Goal: Task Accomplishment & Management: Complete application form

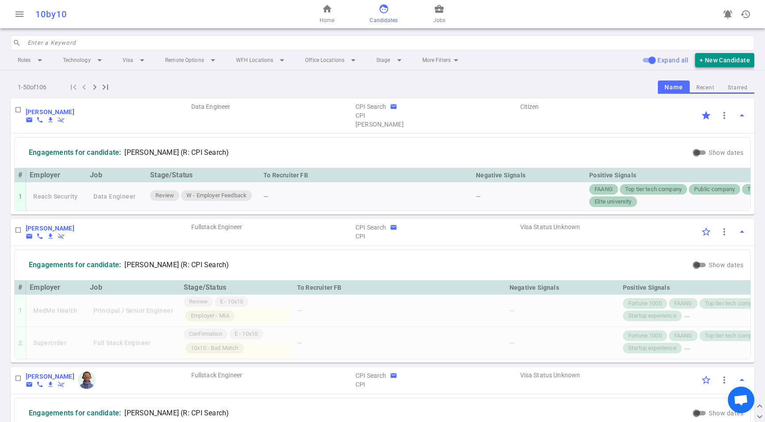
click at [719, 58] on button "+ New Candidate" at bounding box center [724, 60] width 59 height 15
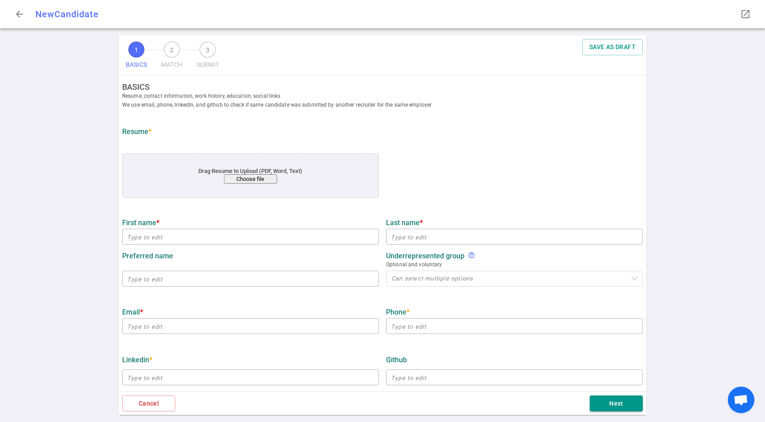
click at [258, 179] on button "Choose file" at bounding box center [250, 178] width 53 height 9
click at [246, 180] on button "Choose file" at bounding box center [250, 178] width 53 height 9
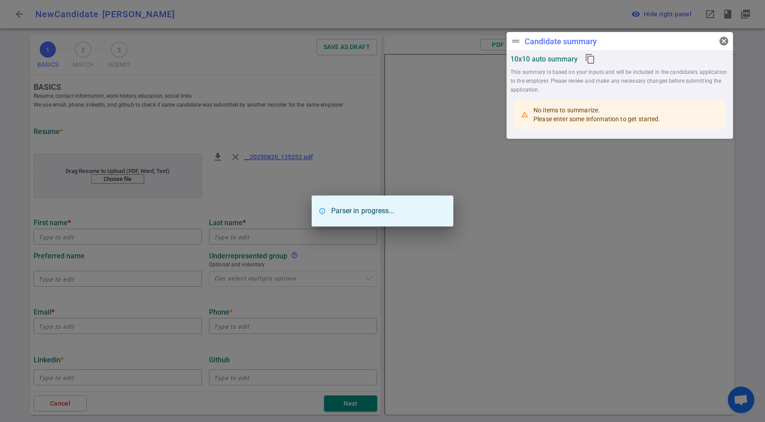
type input "[PERSON_NAME]"
type input "[EMAIL_ADDRESS][DOMAIN_NAME]"
type input "[PHONE_NUMBER]"
type input "Mutual Transport Layer Security"
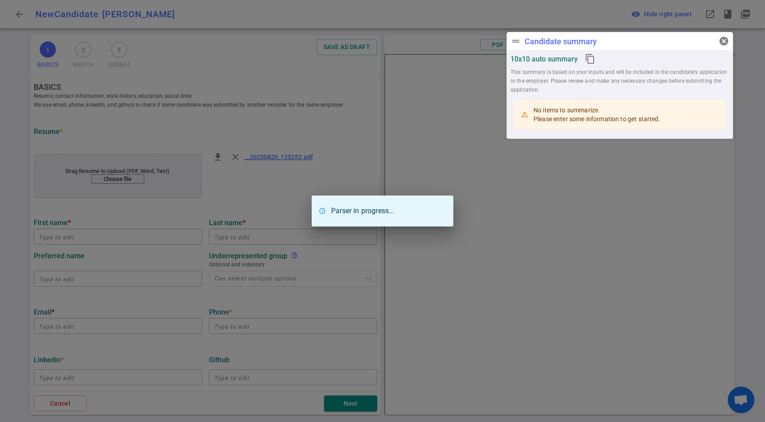
type textarea "Senior Söware Engineer"
type input "16.5"
type input "[GEOGRAPHIC_DATA][US_STATE]"
type input "Computer Engineering"
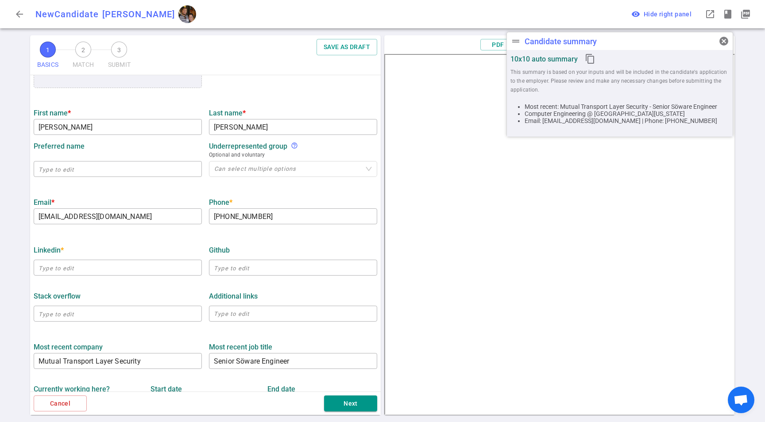
scroll to position [208, 0]
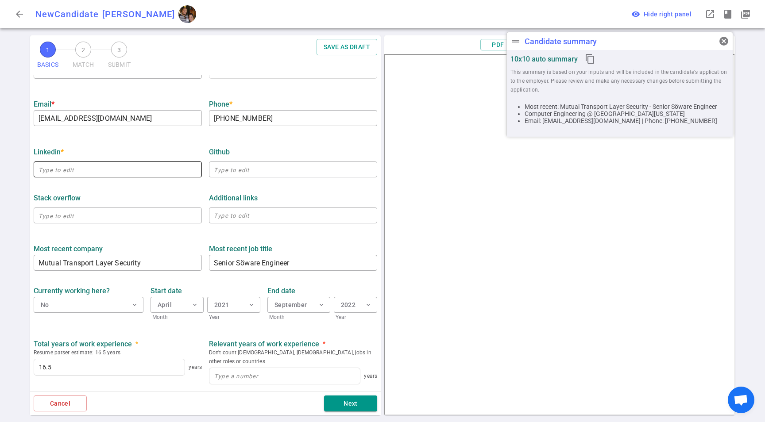
click at [69, 173] on input "text" at bounding box center [118, 169] width 168 height 14
paste input "[URL][DOMAIN_NAME]"
drag, startPoint x: 105, startPoint y: 189, endPoint x: 116, endPoint y: 194, distance: 11.5
click at [105, 189] on div "Stack Overflow ​ Additional links x ​" at bounding box center [205, 206] width 351 height 46
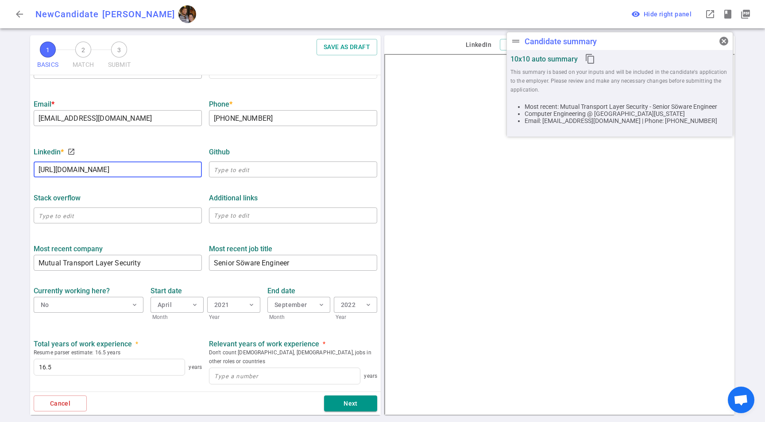
type input "[URL][DOMAIN_NAME]"
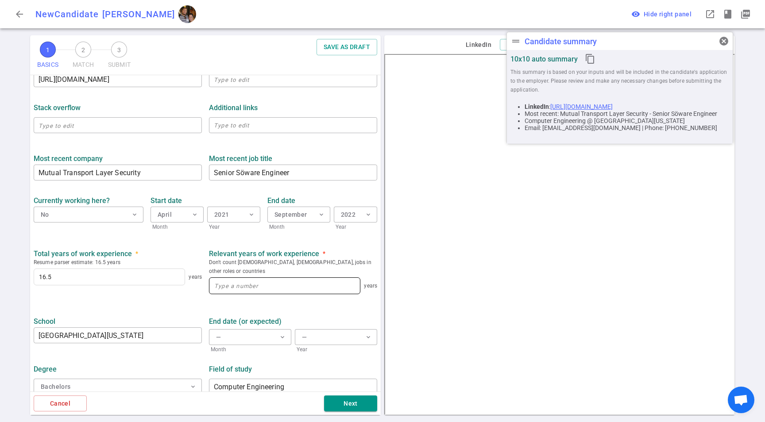
drag, startPoint x: 257, startPoint y: 286, endPoint x: 277, endPoint y: 277, distance: 21.2
click at [258, 286] on div "years" at bounding box center [293, 287] width 168 height 22
click at [277, 278] on input at bounding box center [284, 286] width 150 height 16
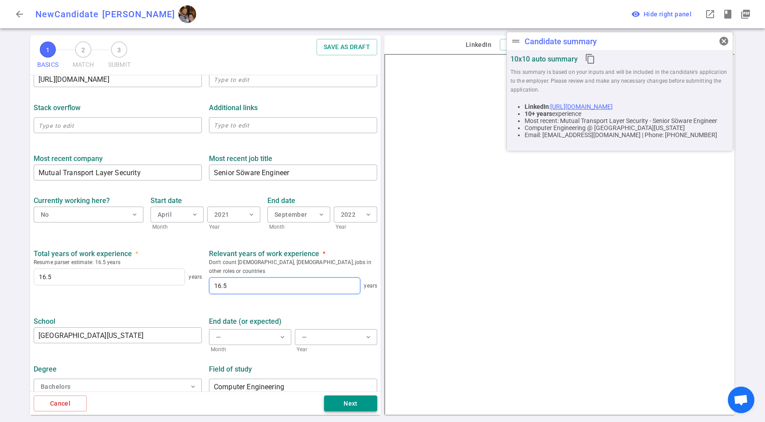
type input "16.5"
click at [351, 400] on button "Next" at bounding box center [350, 404] width 53 height 16
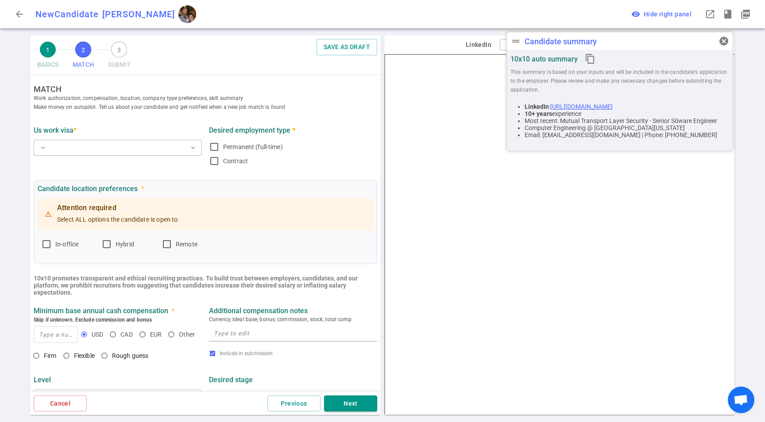
scroll to position [0, 0]
click at [134, 130] on div "US work visa *" at bounding box center [118, 131] width 168 height 8
click at [126, 144] on div "— expand_more" at bounding box center [118, 148] width 168 height 19
click at [127, 144] on button "— expand_more" at bounding box center [118, 149] width 168 height 16
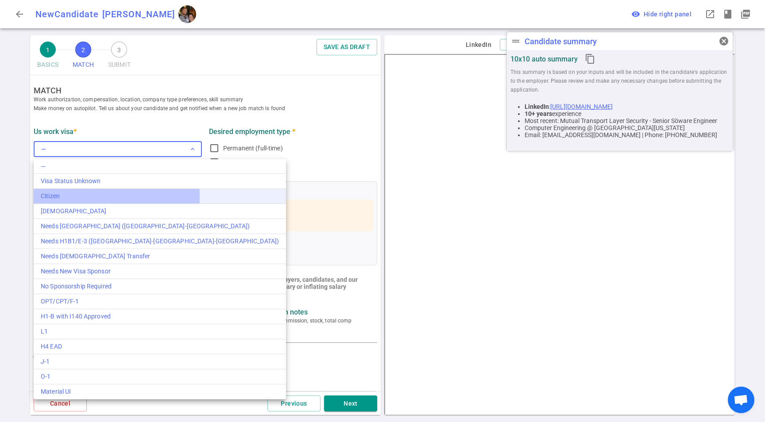
click at [62, 197] on div "Citizen" at bounding box center [160, 196] width 238 height 9
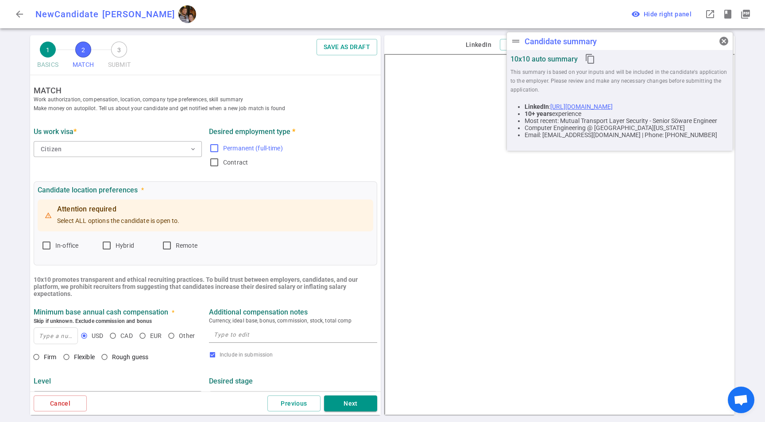
click at [243, 151] on span "Permanent (full-time)" at bounding box center [253, 148] width 60 height 7
click at [220, 151] on input "Permanent (full-time)" at bounding box center [214, 148] width 11 height 11
checkbox input "true"
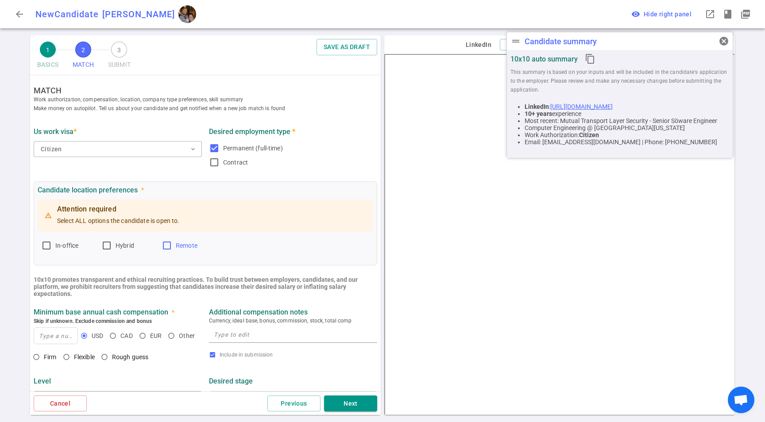
click at [169, 245] on input "Remote" at bounding box center [167, 245] width 11 height 11
checkbox input "true"
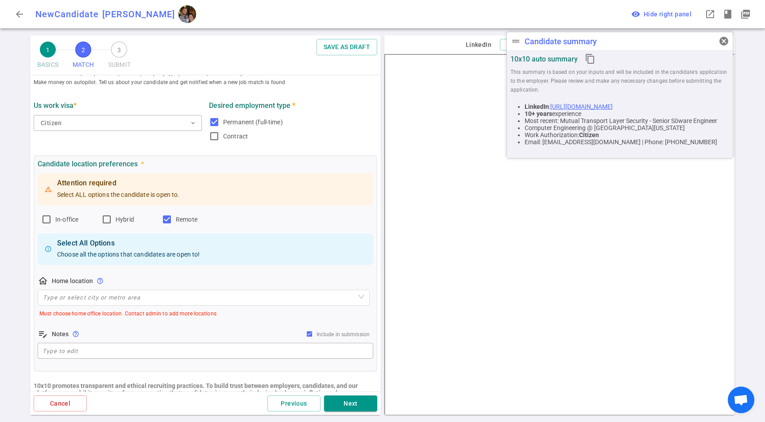
scroll to position [32, 0]
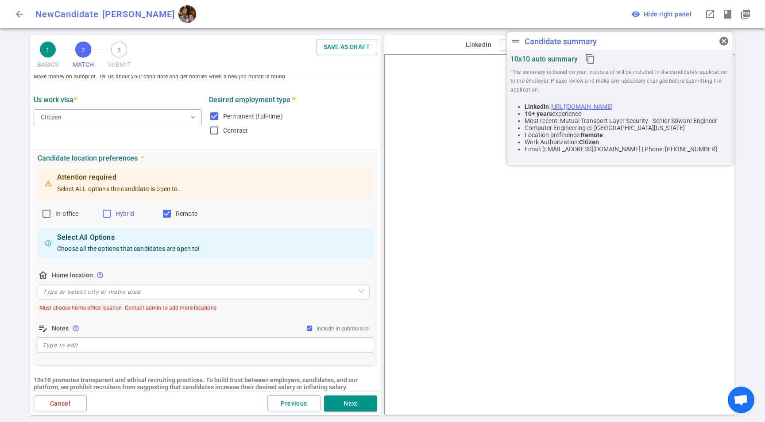
click at [124, 212] on span "Hybrid" at bounding box center [125, 213] width 19 height 7
click at [112, 212] on input "Hybrid" at bounding box center [106, 213] width 11 height 11
checkbox input "true"
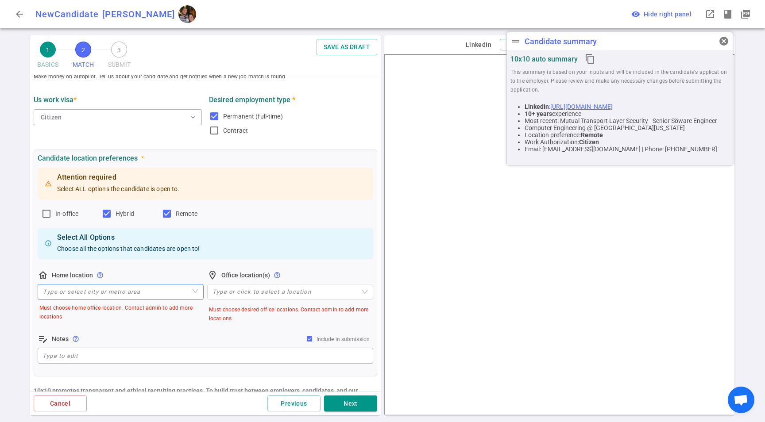
click at [134, 293] on input "search" at bounding box center [120, 292] width 155 height 15
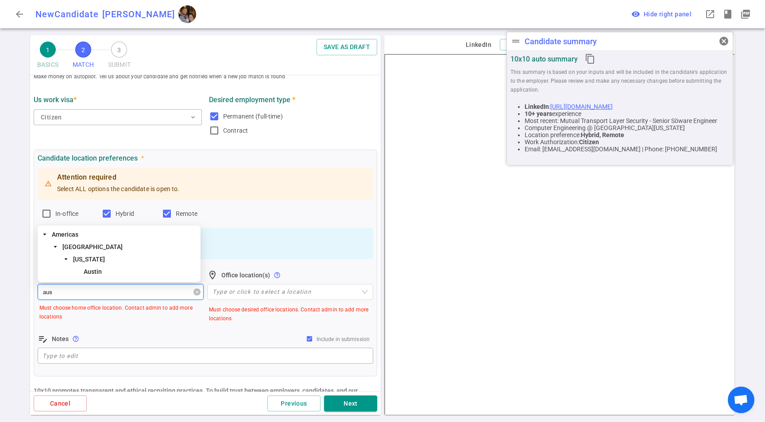
type input "aust"
click at [105, 272] on span "Austin" at bounding box center [140, 271] width 117 height 11
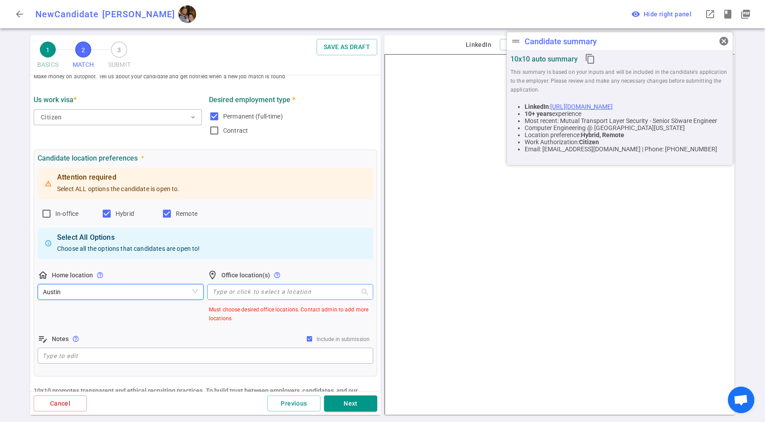
click at [281, 291] on div at bounding box center [285, 292] width 153 height 7
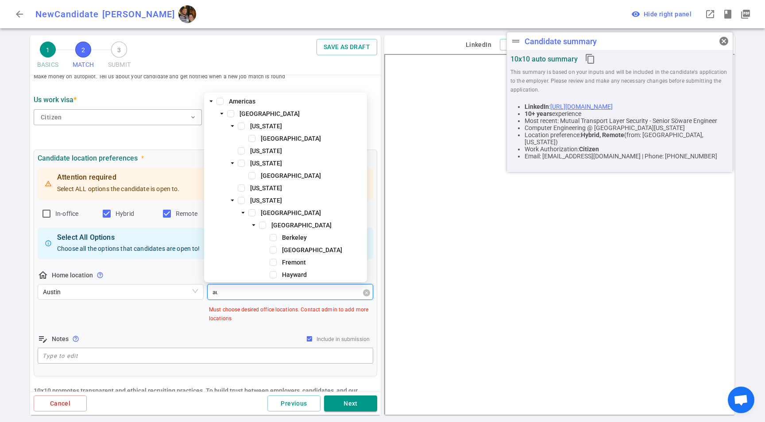
type input "aus"
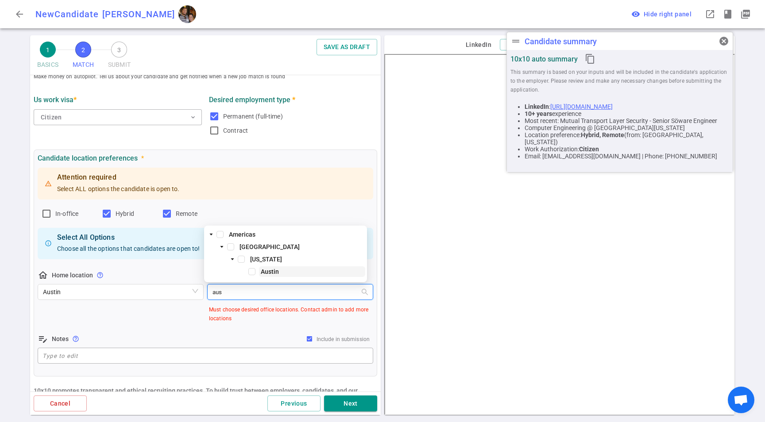
click at [267, 268] on span "Austin" at bounding box center [270, 271] width 18 height 7
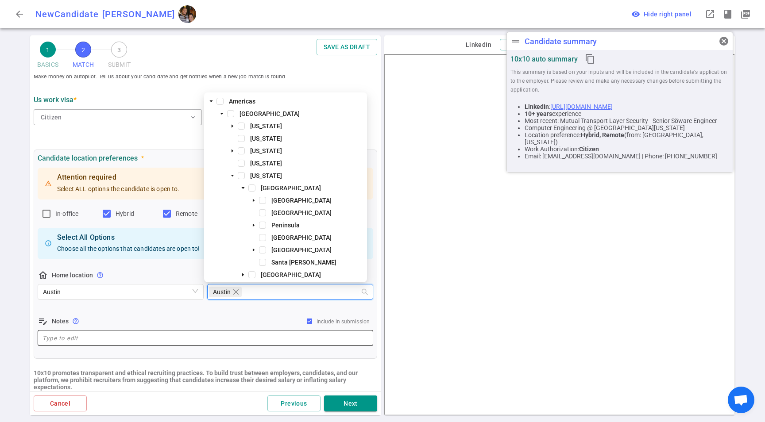
click at [148, 341] on textarea at bounding box center [205, 338] width 326 height 10
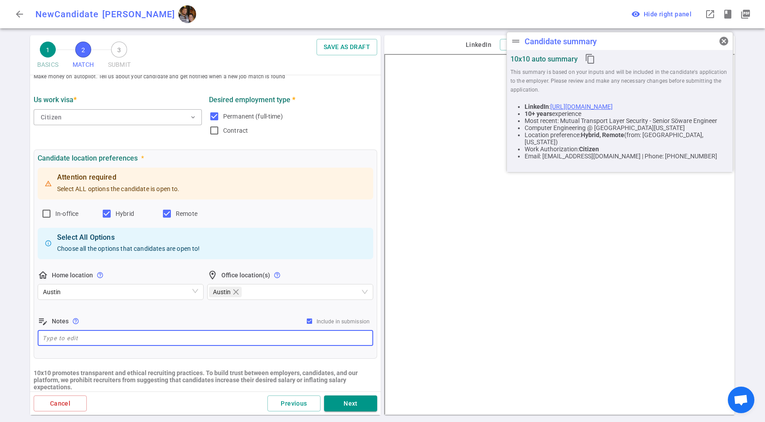
click at [149, 341] on textarea at bounding box center [205, 338] width 326 height 10
paste textarea "Austin-based. Open to fully-remote roles or once a week in an office in [GEOGRA…"
type textarea "Austin-based. Open to fully-remote roles or once a week in an office in [GEOGRA…"
click at [91, 310] on div "Attention required Select ALL options the candidate is open to. In-office Hybri…" at bounding box center [205, 257] width 335 height 182
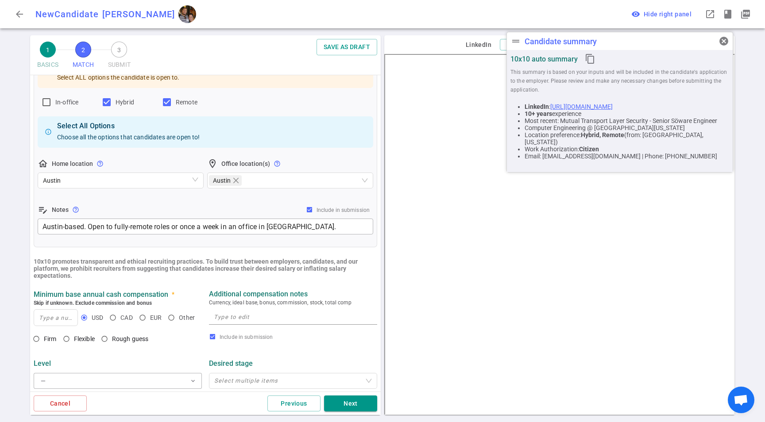
scroll to position [189, 0]
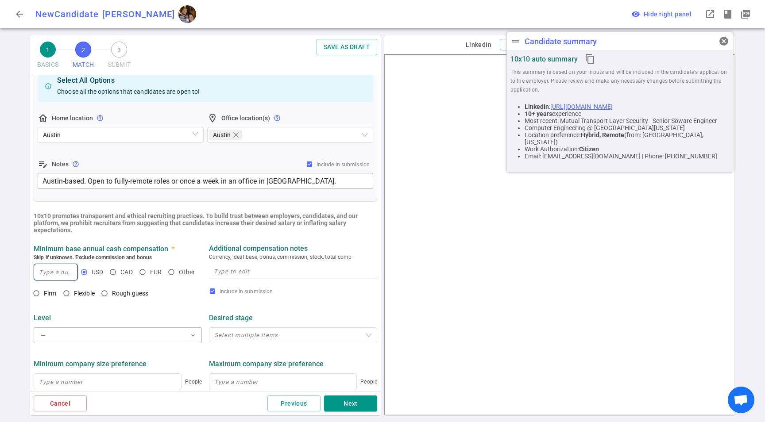
click at [40, 274] on input at bounding box center [55, 272] width 43 height 16
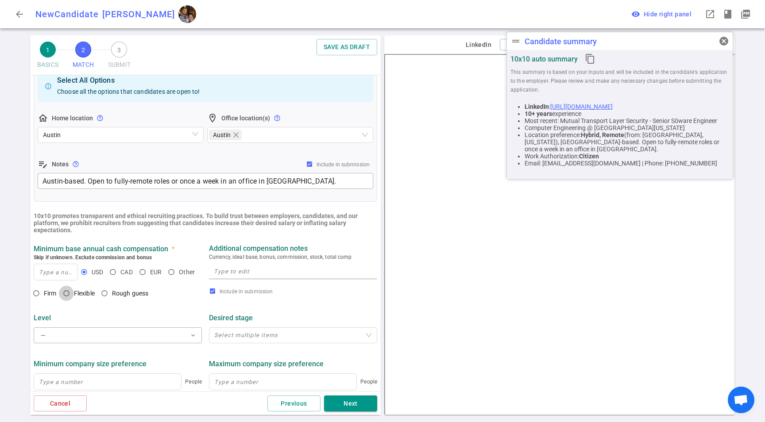
click at [71, 287] on input "Flexible" at bounding box center [66, 293] width 15 height 15
radio input "true"
click at [59, 272] on input at bounding box center [55, 272] width 43 height 16
click at [292, 276] on textarea at bounding box center [293, 271] width 158 height 10
paste textarea "at least $200K base + equity/bonus"
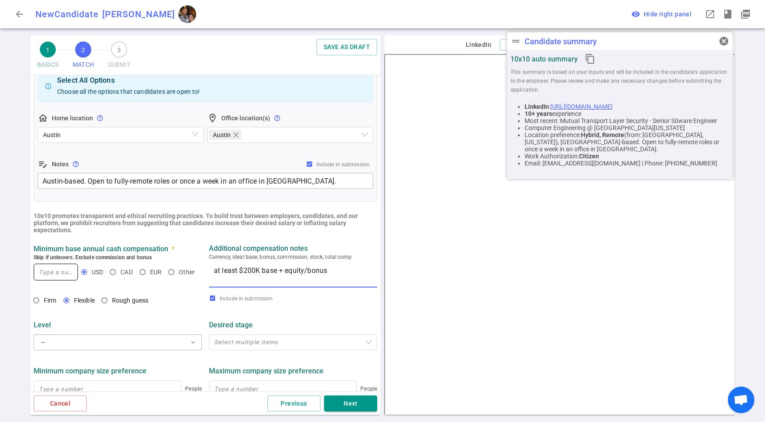
type textarea "at least $200K base + equity/bonus"
click at [51, 276] on input at bounding box center [55, 272] width 43 height 16
type input "200,000"
click at [44, 304] on span "Firm" at bounding box center [50, 300] width 13 height 7
click at [44, 304] on input "Firm" at bounding box center [36, 300] width 15 height 15
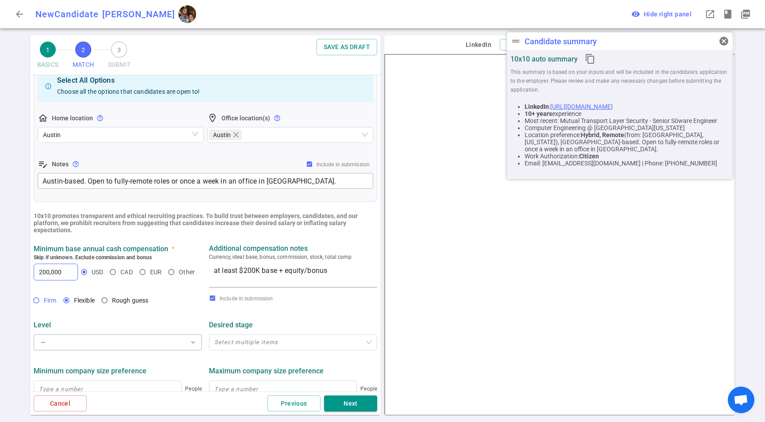
radio input "true"
click at [74, 331] on div "Level" at bounding box center [118, 325] width 168 height 16
click at [75, 342] on button "— expand_more" at bounding box center [118, 343] width 168 height 16
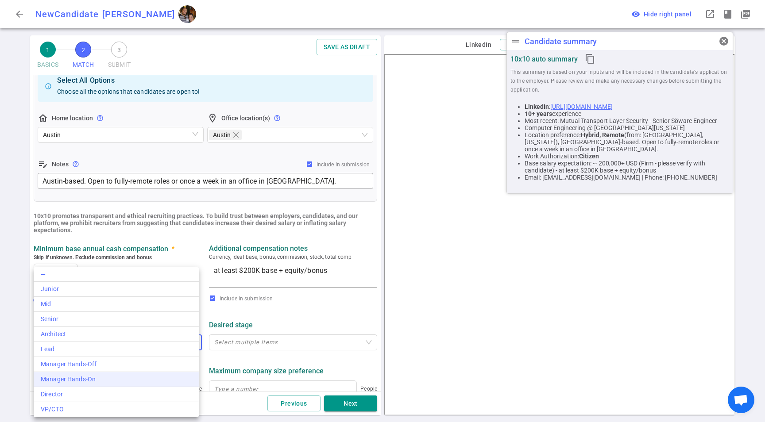
drag, startPoint x: 81, startPoint y: 348, endPoint x: 89, endPoint y: 380, distance: 32.8
click at [89, 380] on div "— Junior Mid Senior Architect Lead Manager Hands-Off Manager Hands-On Director …" at bounding box center [116, 342] width 165 height 150
click at [89, 380] on div "Manager Hands-On" at bounding box center [116, 379] width 151 height 9
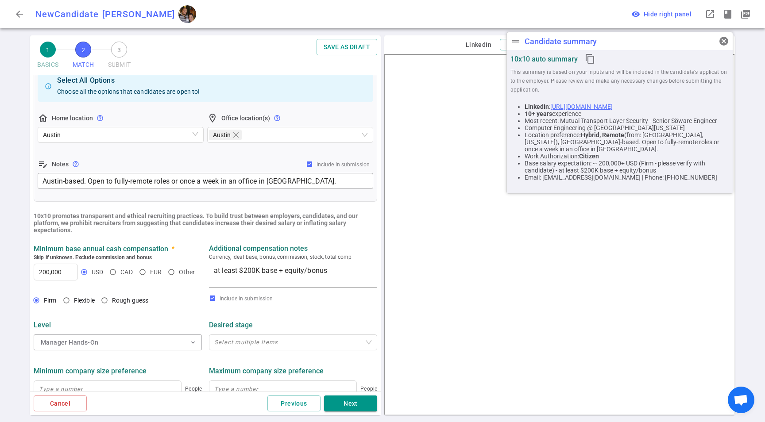
click at [163, 306] on div "Firm Flexible Rough guess" at bounding box center [118, 301] width 168 height 17
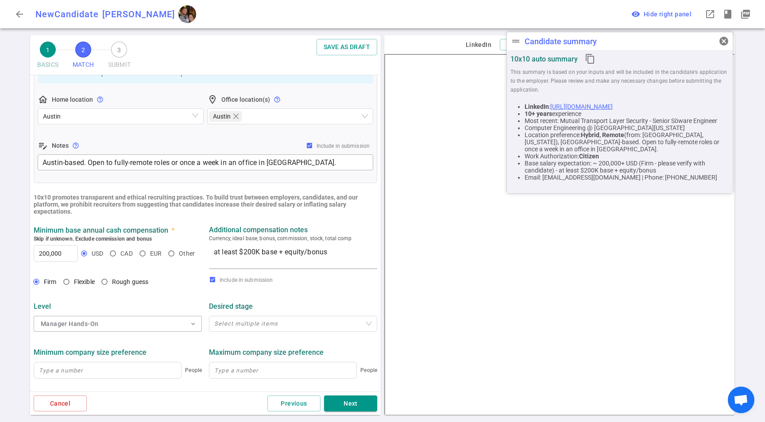
click at [251, 316] on div "Select multiple items" at bounding box center [293, 323] width 168 height 19
click at [270, 299] on div "Desired stage" at bounding box center [293, 306] width 168 height 16
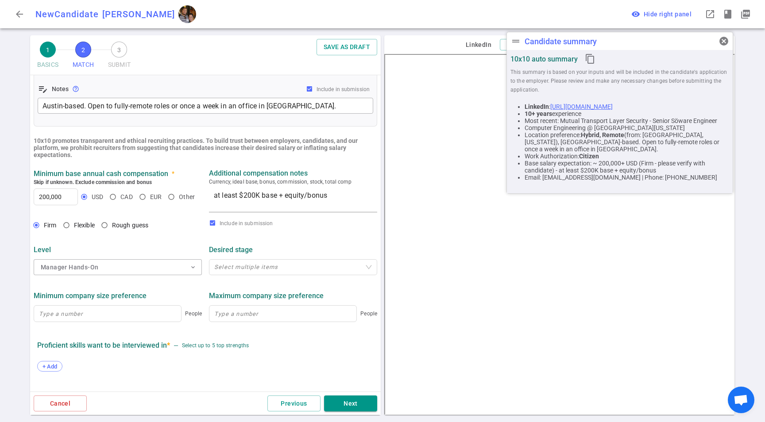
scroll to position [358, 0]
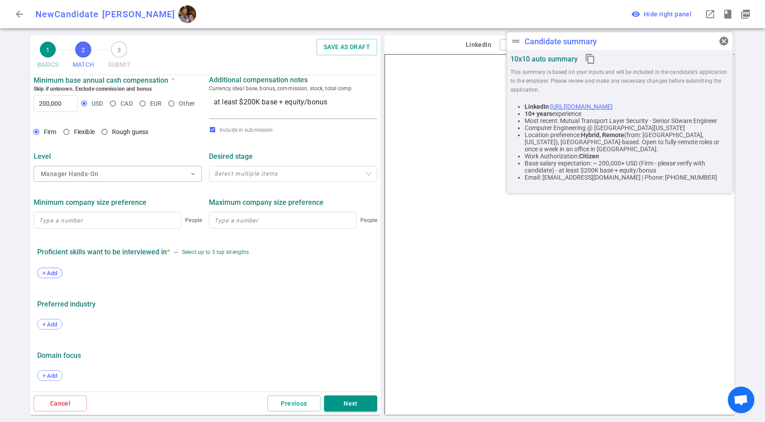
click at [59, 270] on div "+ Add" at bounding box center [205, 273] width 336 height 19
click at [40, 280] on div "+ Add" at bounding box center [205, 273] width 336 height 19
click at [49, 271] on span "+ Add" at bounding box center [49, 273] width 21 height 7
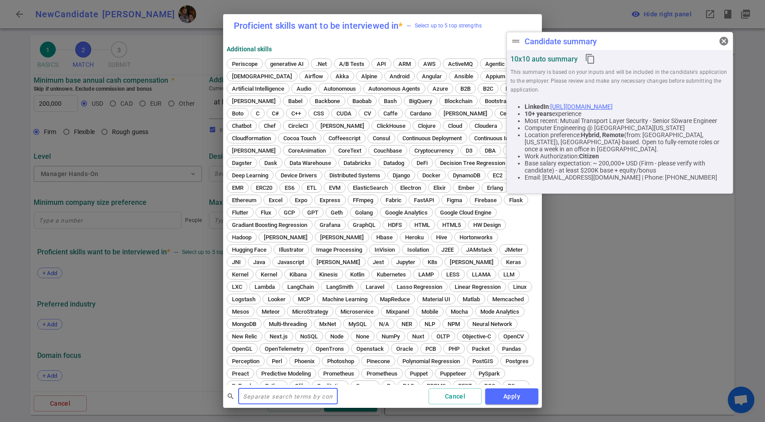
click at [281, 393] on input "text" at bounding box center [288, 396] width 100 height 14
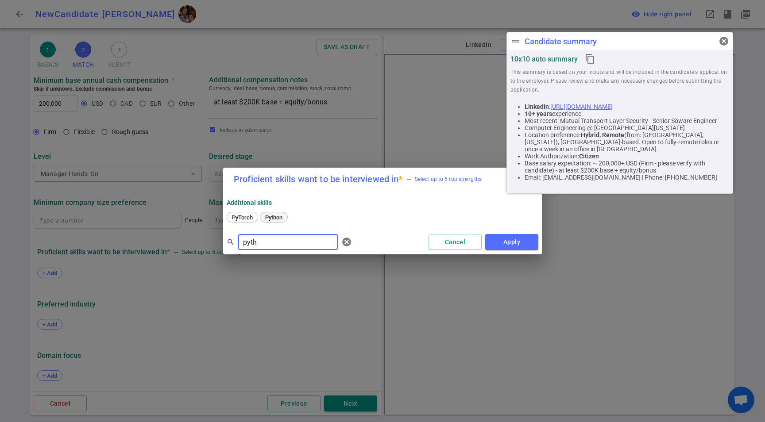
click at [280, 216] on span "Python" at bounding box center [273, 217] width 23 height 7
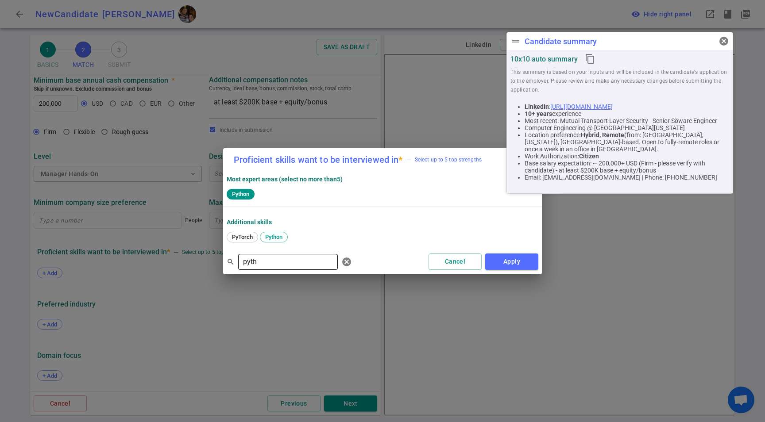
click at [277, 263] on input "pyth" at bounding box center [288, 262] width 100 height 14
click at [233, 235] on span "[PERSON_NAME]" at bounding box center [254, 237] width 50 height 7
click at [262, 254] on div "[PERSON_NAME] ​" at bounding box center [288, 262] width 100 height 16
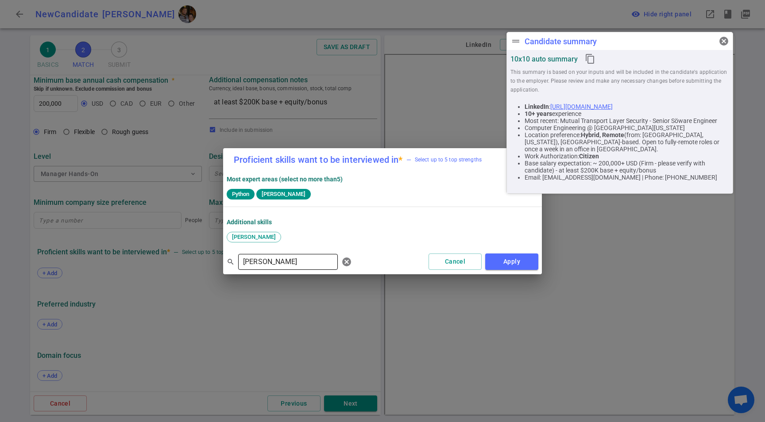
click at [262, 254] on div "[PERSON_NAME] ​" at bounding box center [288, 262] width 100 height 16
click at [266, 255] on input "[PERSON_NAME]" at bounding box center [288, 262] width 100 height 14
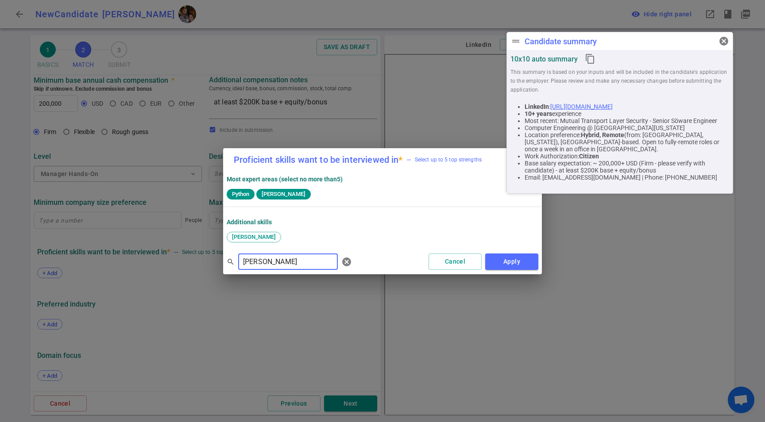
click at [266, 255] on input "[PERSON_NAME]" at bounding box center [288, 262] width 100 height 14
type input "d"
click at [249, 232] on div "BigQuery" at bounding box center [383, 238] width 312 height 16
click at [248, 234] on span "BigQuery" at bounding box center [243, 237] width 29 height 7
click at [282, 264] on input "bigqu" at bounding box center [288, 262] width 100 height 14
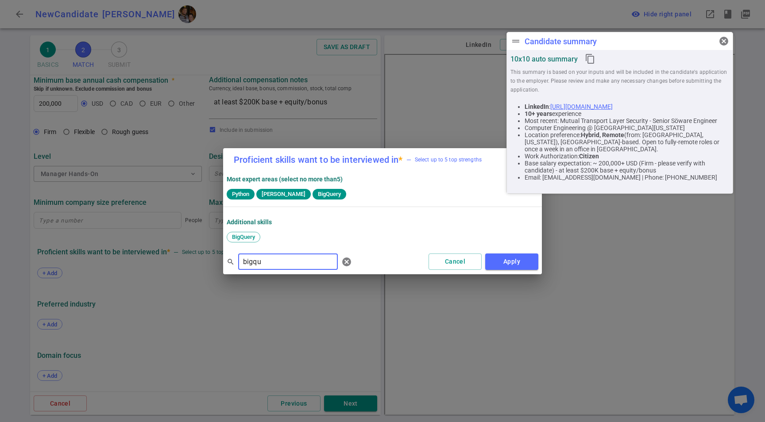
click at [282, 263] on input "bigqu" at bounding box center [288, 262] width 100 height 14
type input "Type"
click at [243, 233] on div "TypeScript" at bounding box center [246, 237] width 38 height 11
click at [508, 261] on button "Apply" at bounding box center [511, 262] width 53 height 16
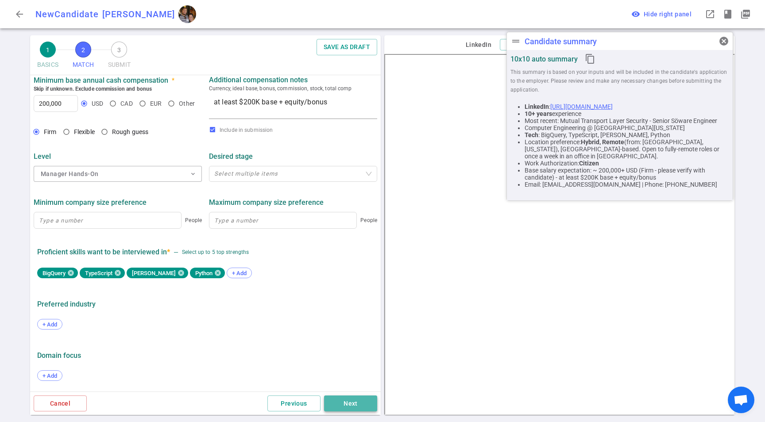
click at [356, 408] on button "Next" at bounding box center [350, 404] width 53 height 16
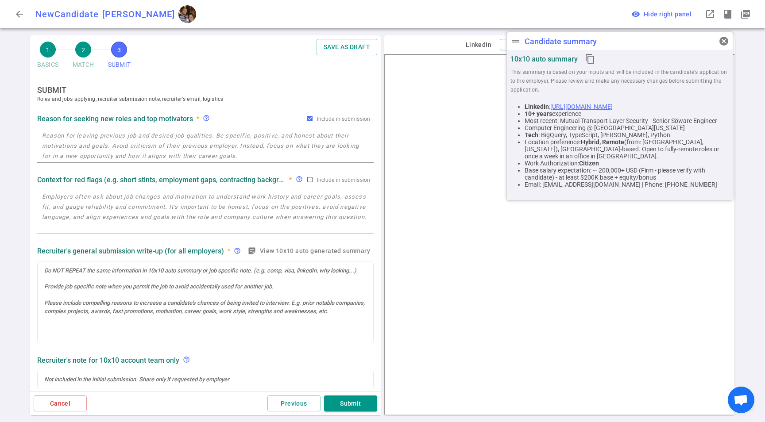
scroll to position [0, 0]
click at [109, 153] on textarea at bounding box center [205, 146] width 327 height 31
click at [160, 144] on textarea "To enrich screen reader interactions, please activate Accessibility in Grammarl…" at bounding box center [205, 146] width 327 height 31
paste textarea "*Master: looking for a change to improve his skillset further. Though he enjoys…"
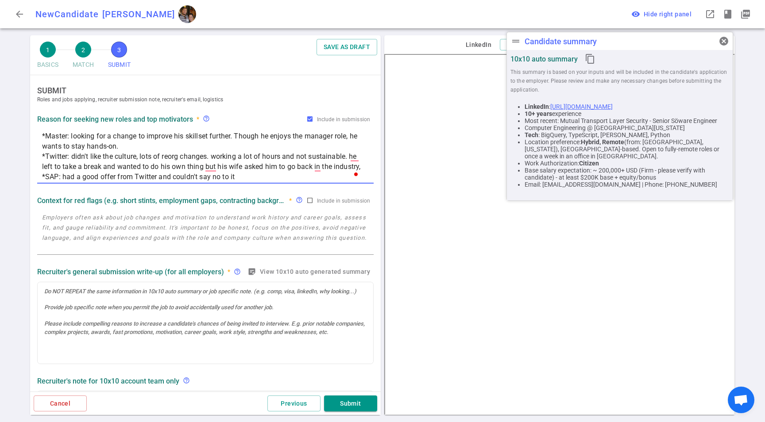
type textarea "*Master: looking for a change to improve his skillset further. Though he enjoys…"
click at [255, 215] on textarea at bounding box center [205, 232] width 327 height 41
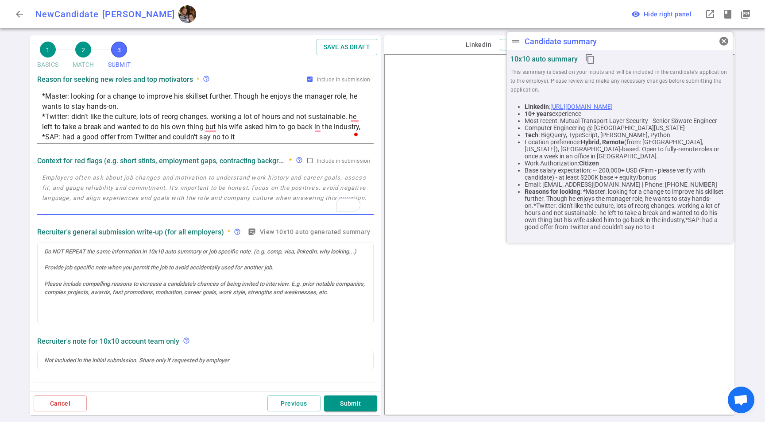
scroll to position [40, 0]
click at [113, 283] on div at bounding box center [205, 284] width 335 height 82
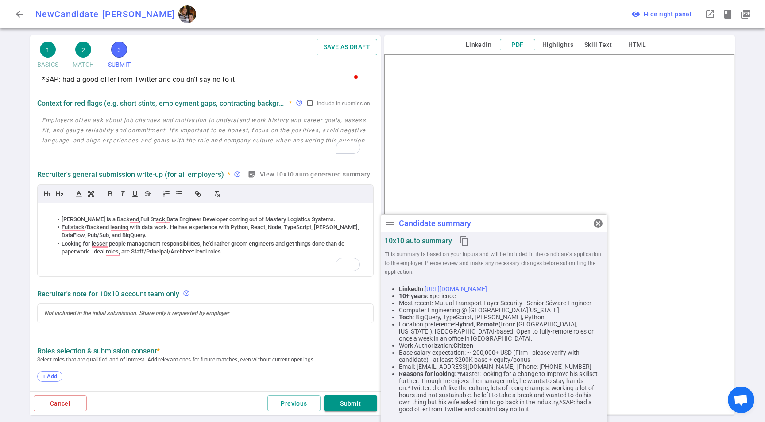
scroll to position [97, 0]
click at [136, 341] on div "SUBMIT Roles and jobs applying, recruiter submission note, recruiter's email, l…" at bounding box center [205, 326] width 351 height 696
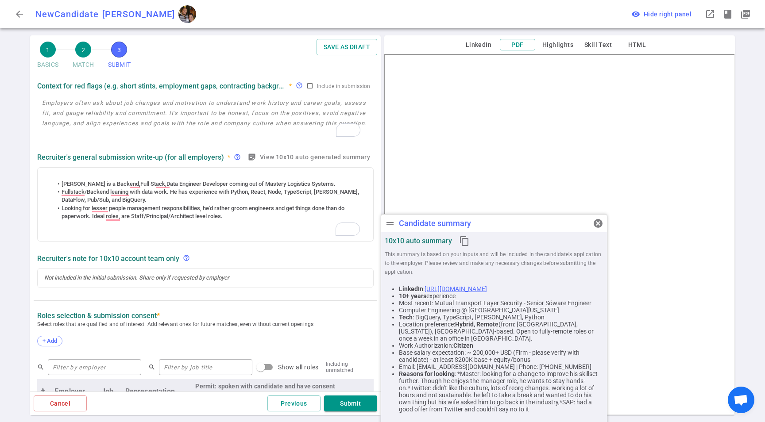
scroll to position [0, 0]
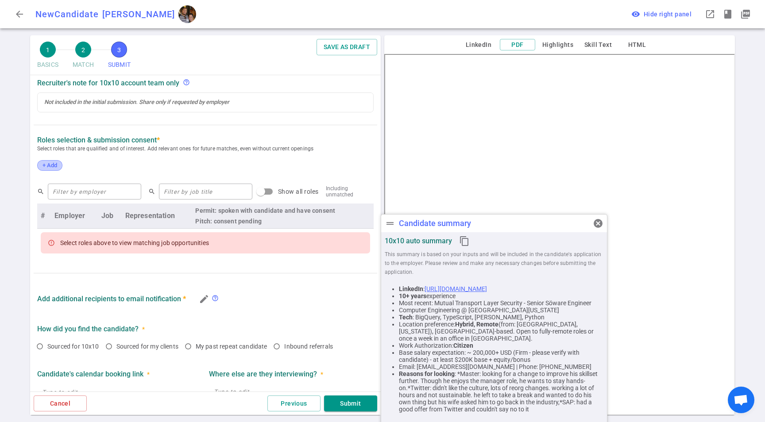
click at [47, 164] on span "+ Add" at bounding box center [49, 165] width 21 height 7
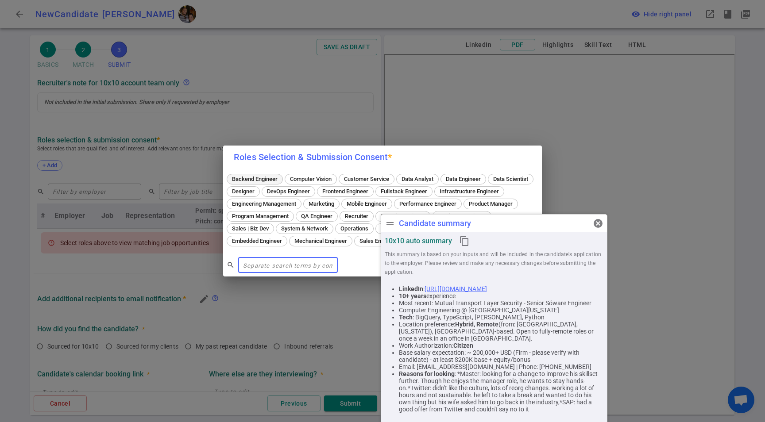
click at [258, 176] on span "Backend Engineer" at bounding box center [255, 179] width 52 height 7
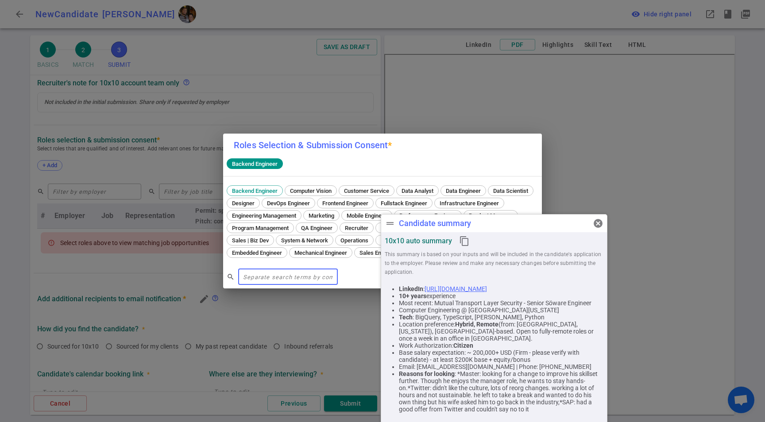
click at [263, 280] on input "text" at bounding box center [288, 277] width 100 height 14
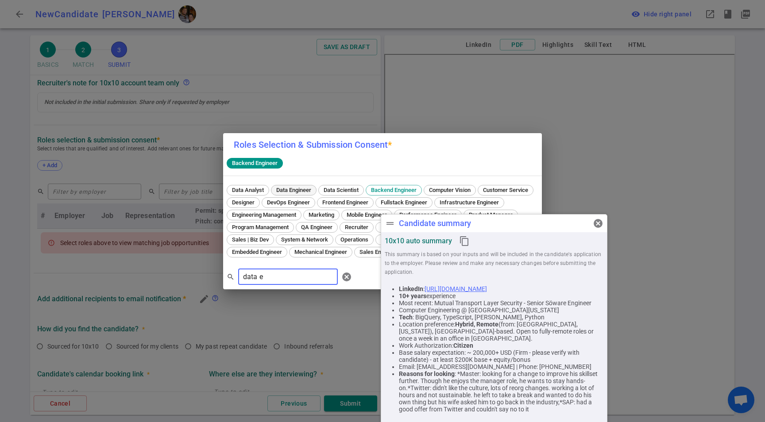
type input "data e"
click at [275, 187] on span "Data Engineer" at bounding box center [293, 190] width 41 height 7
drag, startPoint x: 599, startPoint y: 224, endPoint x: 587, endPoint y: 228, distance: 12.7
click at [598, 224] on span "cancel" at bounding box center [598, 223] width 11 height 11
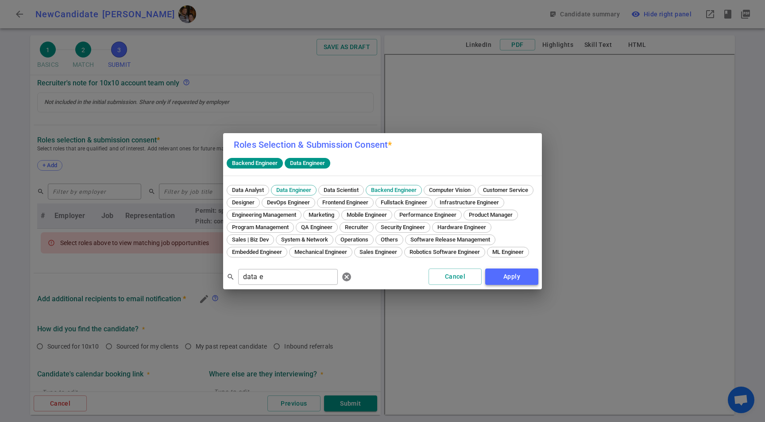
click at [522, 285] on button "Apply" at bounding box center [511, 277] width 53 height 16
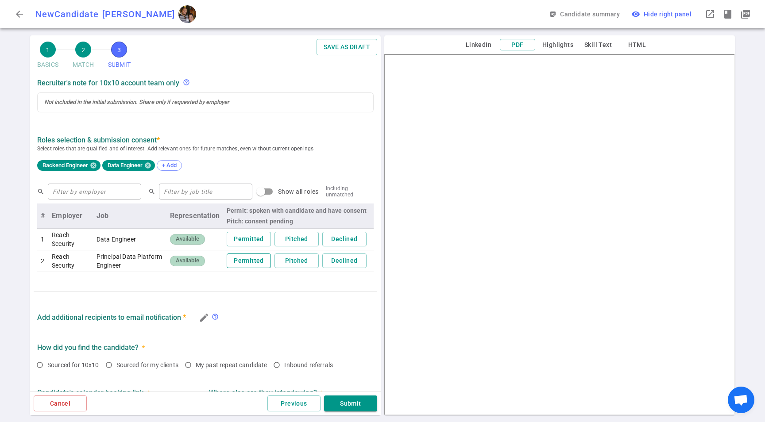
click at [236, 260] on button "Permitted" at bounding box center [249, 261] width 44 height 15
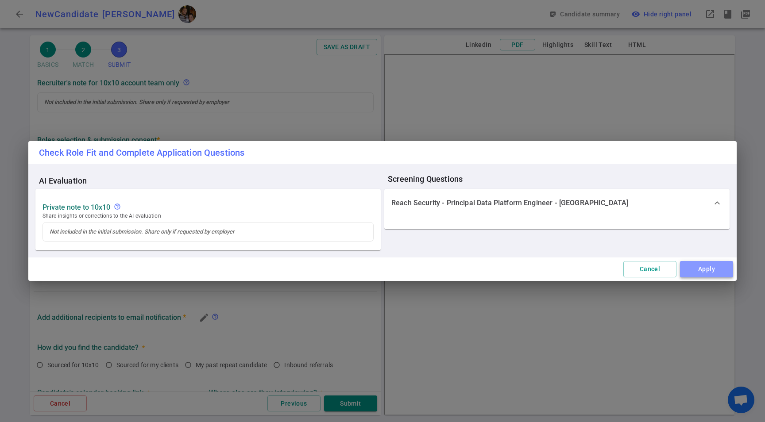
click at [718, 270] on button "Apply" at bounding box center [706, 269] width 53 height 16
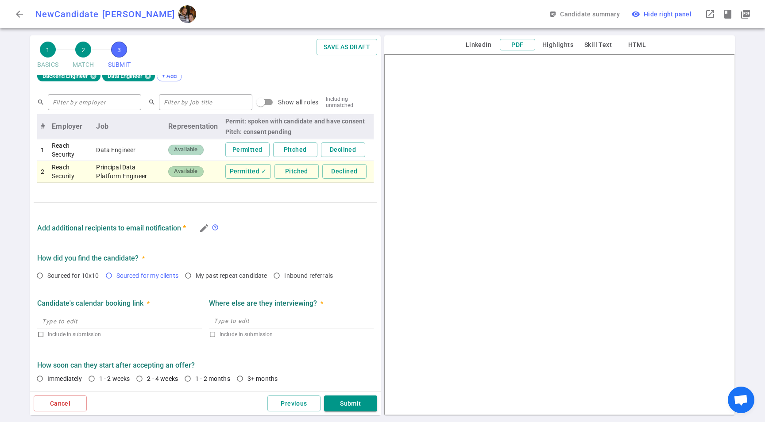
click at [150, 275] on span "Sourced for my clients" at bounding box center [147, 275] width 62 height 7
click at [116, 275] on input "Sourced for my clients" at bounding box center [108, 275] width 15 height 15
radio input "true"
click at [205, 231] on icon "edit" at bounding box center [204, 228] width 11 height 11
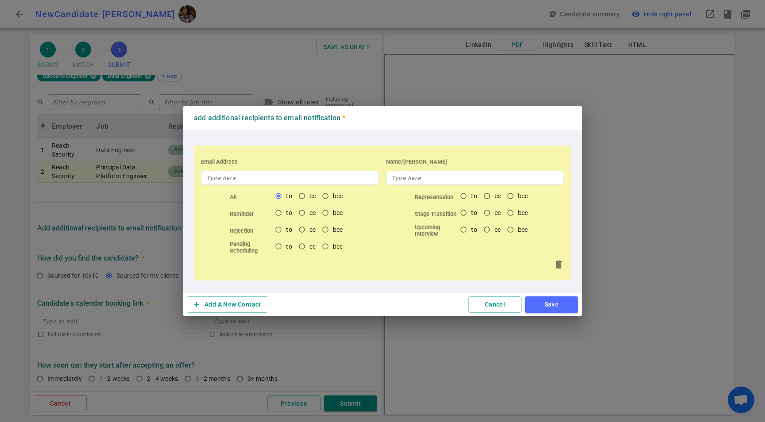
click at [224, 169] on div "Email Address" at bounding box center [290, 162] width 178 height 18
click at [231, 180] on input "text" at bounding box center [290, 178] width 178 height 14
type input "[PERSON_NAME][EMAIL_ADDRESS][DOMAIN_NAME]"
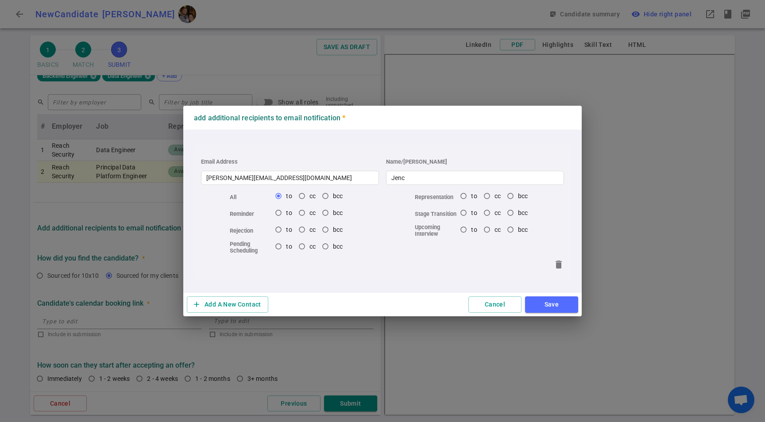
type input "[PERSON_NAME]"
click at [570, 300] on button "Save" at bounding box center [551, 305] width 53 height 16
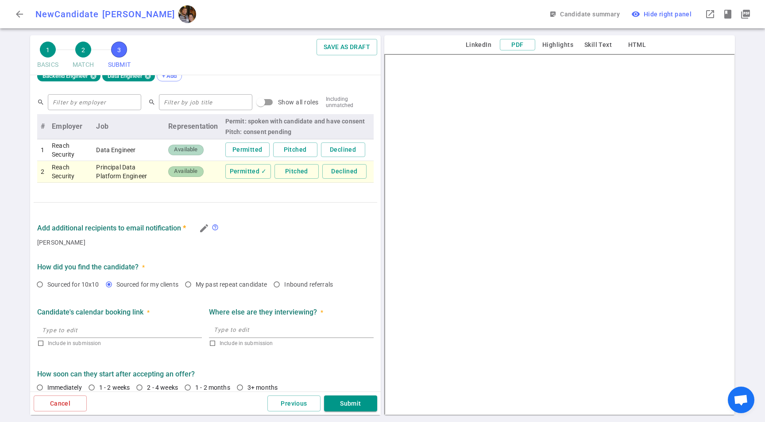
scroll to position [389, 0]
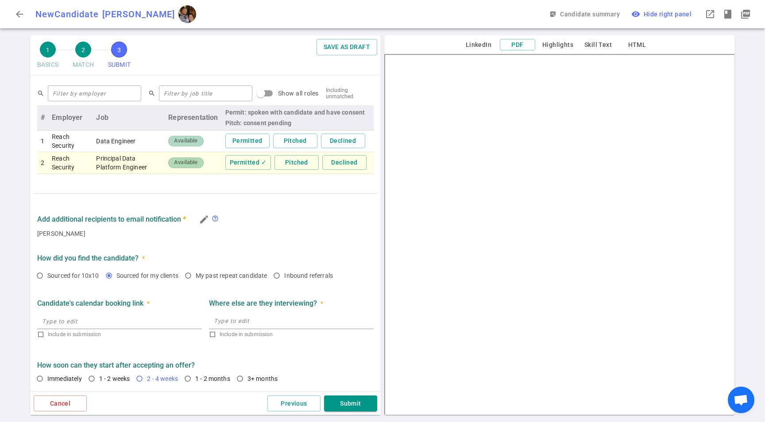
click at [160, 383] on span "2 - 4 weeks" at bounding box center [164, 378] width 35 height 9
click at [147, 383] on input "2 - 4 weeks" at bounding box center [139, 378] width 15 height 15
radio input "true"
click at [318, 394] on div "Cancel Previous Submit" at bounding box center [205, 404] width 351 height 24
click at [347, 401] on button "Submit" at bounding box center [350, 404] width 53 height 16
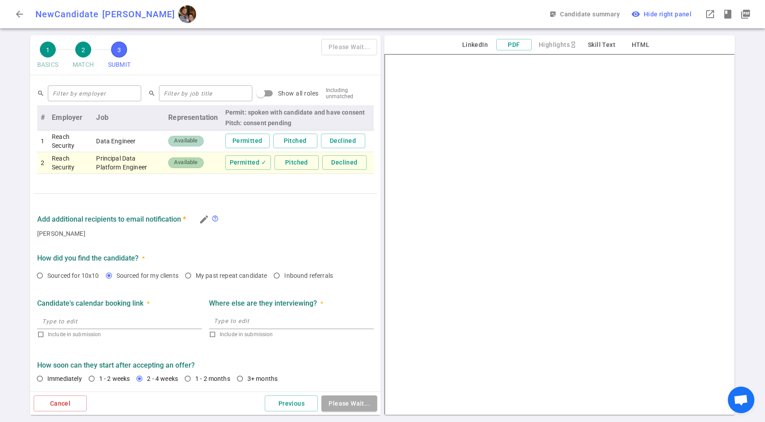
type textarea "*Master: looking for a change to improve his skillset further. Though he enjoys…"
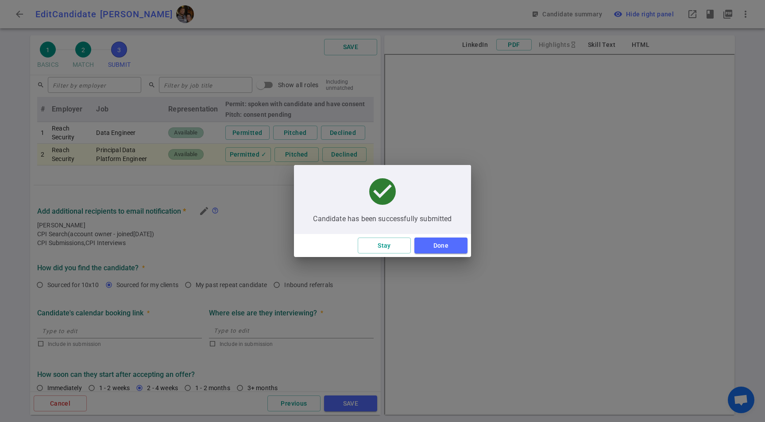
scroll to position [380, 0]
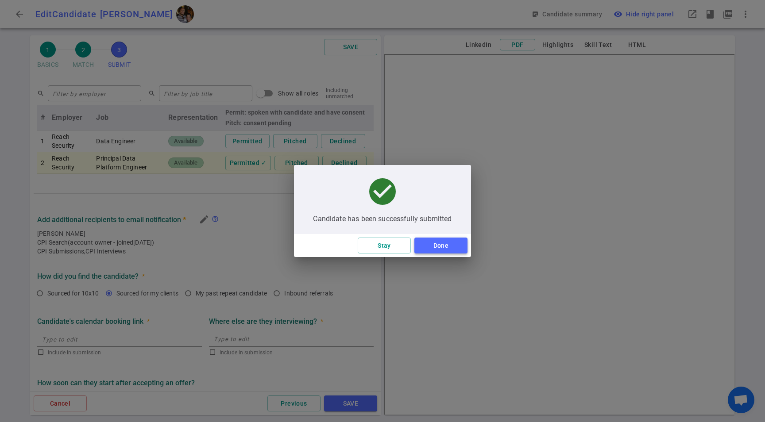
click at [464, 245] on button "Done" at bounding box center [440, 246] width 53 height 16
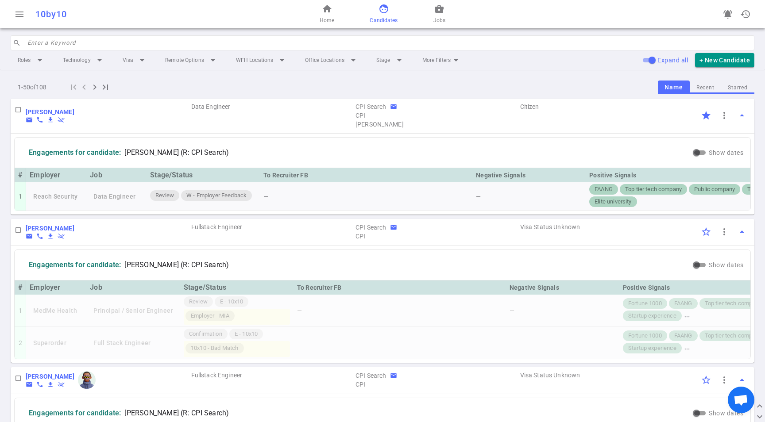
click at [357, 42] on input "search" at bounding box center [387, 43] width 721 height 14
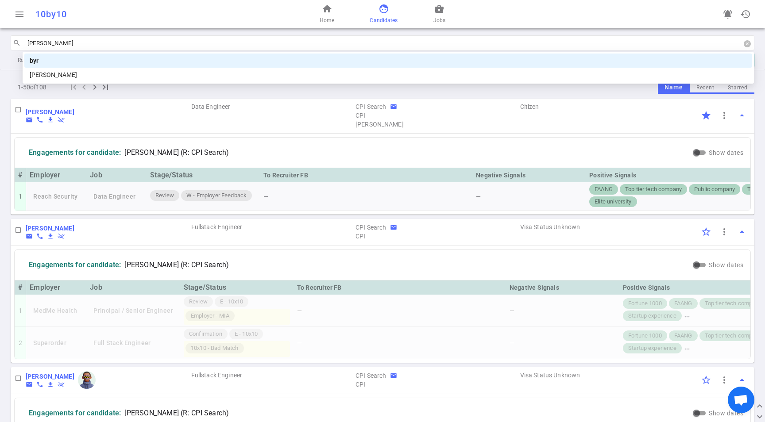
type input "[PERSON_NAME]"
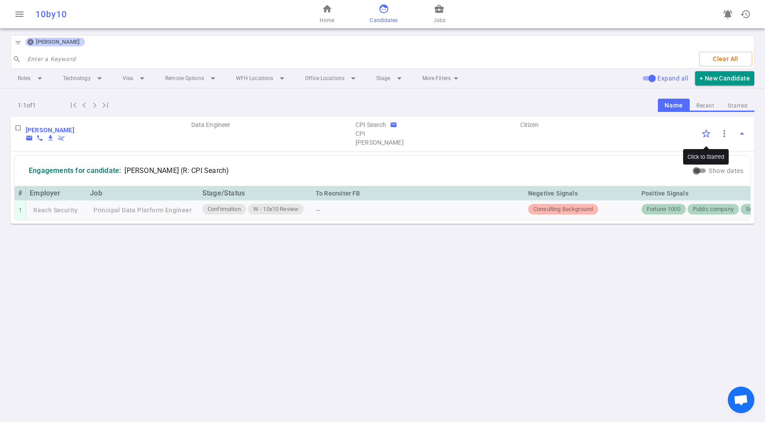
click at [706, 134] on input "Click to Starred" at bounding box center [706, 133] width 19 height 19
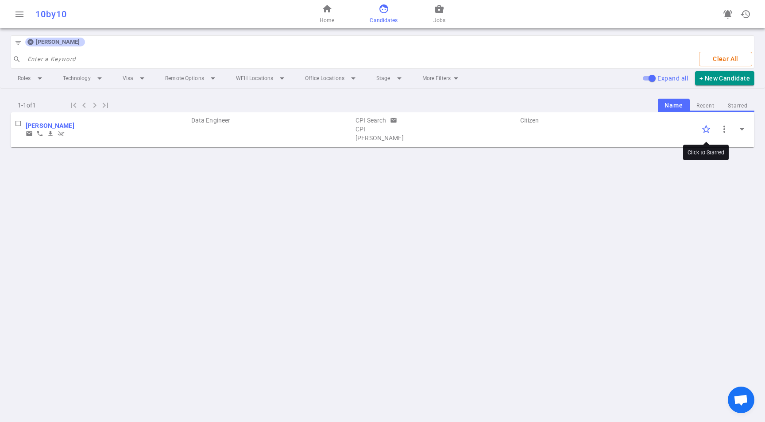
click at [705, 131] on input "Click to Starred" at bounding box center [706, 129] width 19 height 19
click at [741, 128] on span "arrow_drop_down" at bounding box center [741, 129] width 11 height 11
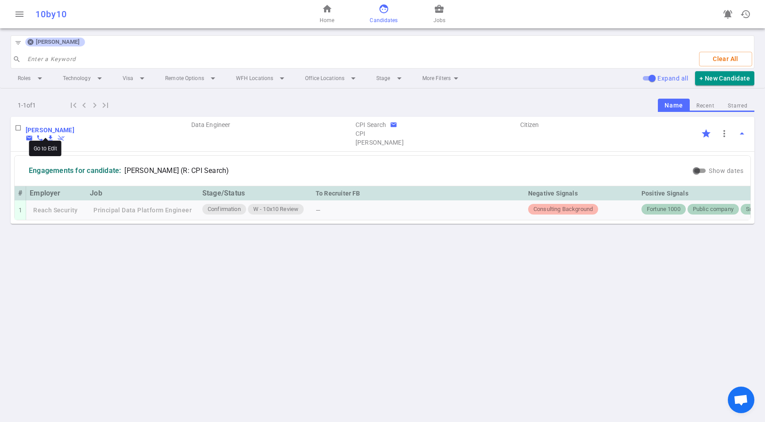
click at [53, 129] on b "[PERSON_NAME]" at bounding box center [50, 130] width 49 height 7
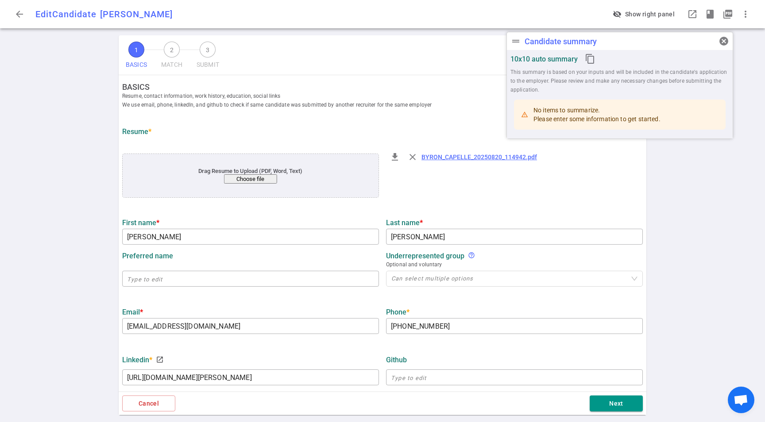
type input "[PERSON_NAME]"
type input "[EMAIL_ADDRESS][DOMAIN_NAME]"
type input "[PHONE_NUMBER]"
type input "[URL][DOMAIN_NAME][PERSON_NAME]"
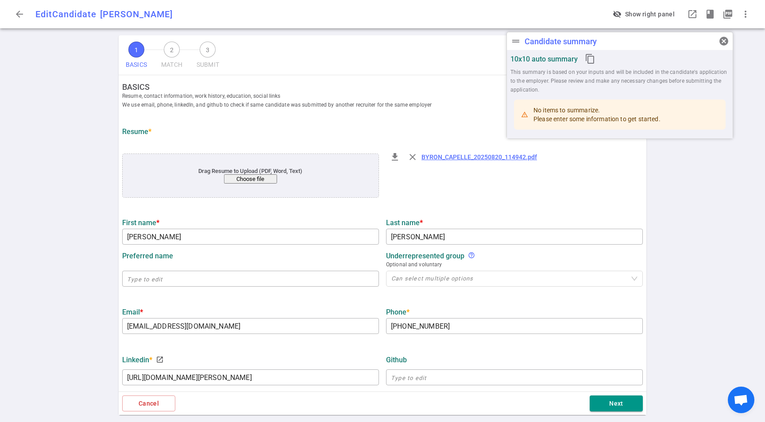
type input "Aimpoint Digital"
type textarea "Principal Data Architect"
type input "12.3"
type input "The [PERSON_NAME][GEOGRAPHIC_DATA][PERSON_NAME]"
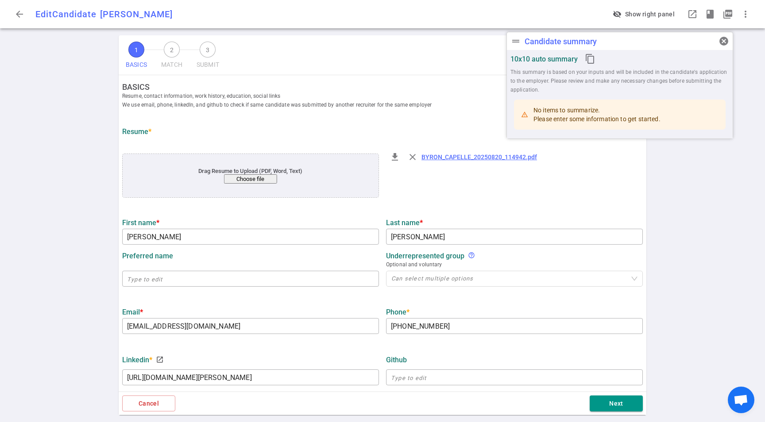
type input "Actuarial Science (Artificial Intelligence Algorithms and Big Data Analysis)"
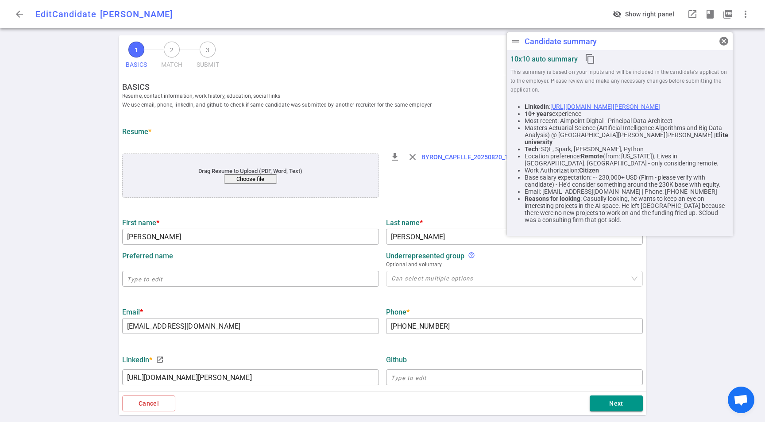
click at [250, 173] on div "Drag Resume to Upload (PDF, Word, Text) Choose file" at bounding box center [250, 176] width 204 height 16
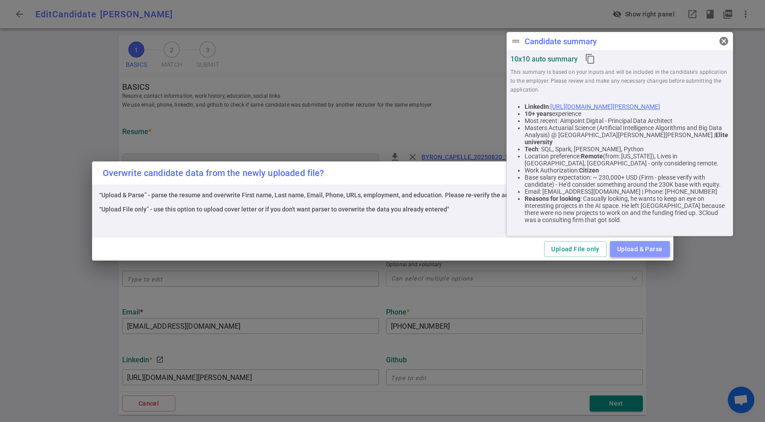
click at [625, 244] on button "Upload & Parse" at bounding box center [640, 249] width 60 height 16
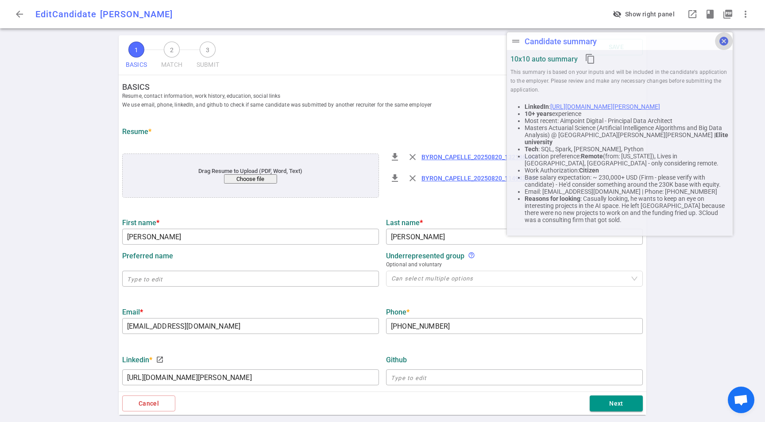
click at [722, 41] on span "cancel" at bounding box center [723, 41] width 11 height 11
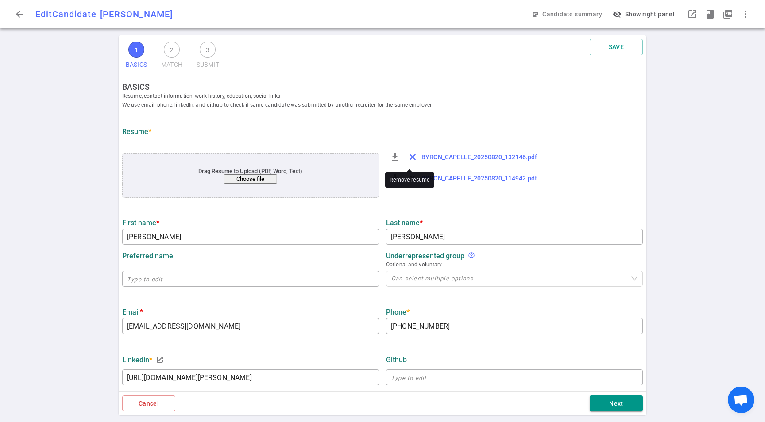
click at [410, 155] on span "close" at bounding box center [412, 157] width 11 height 11
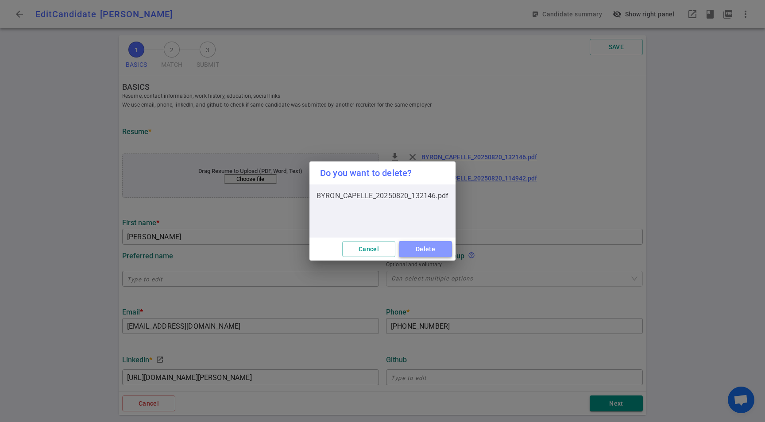
click at [429, 247] on button "Delete" at bounding box center [425, 249] width 53 height 16
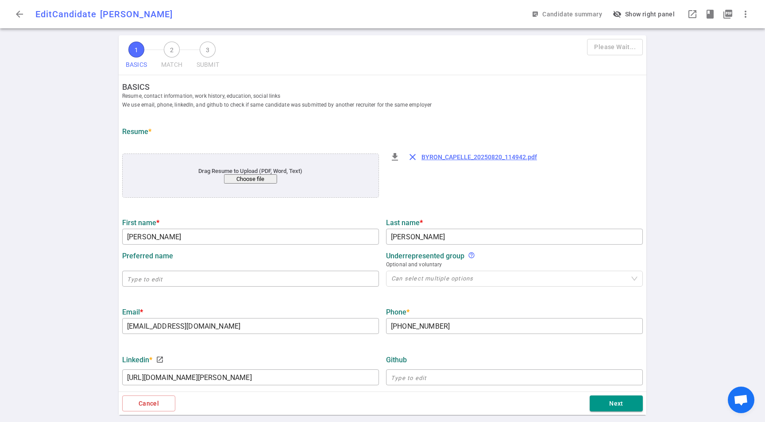
click at [411, 154] on span "close" at bounding box center [412, 157] width 11 height 11
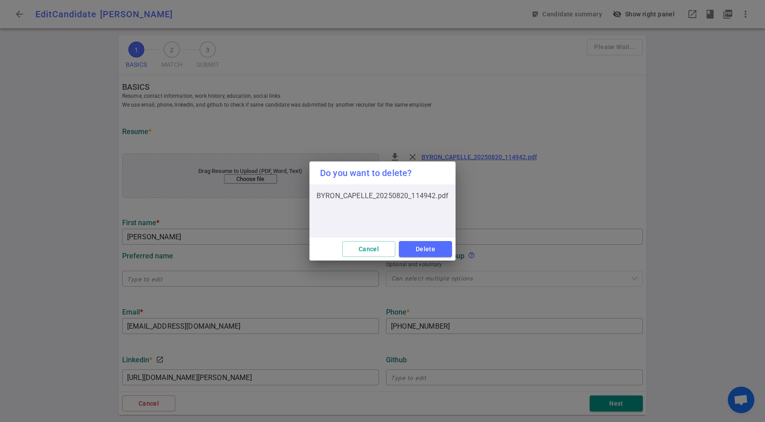
click at [427, 251] on button "Delete" at bounding box center [425, 249] width 53 height 16
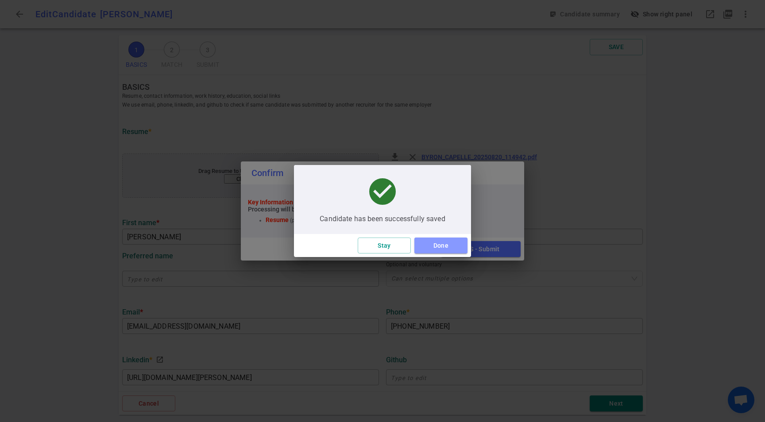
click at [436, 247] on button "Done" at bounding box center [440, 246] width 53 height 16
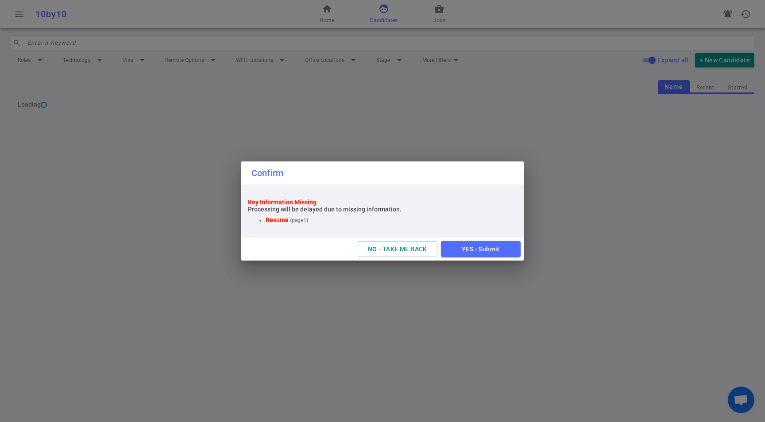
click at [388, 252] on button "NO - TAKE ME BACK" at bounding box center [398, 249] width 80 height 16
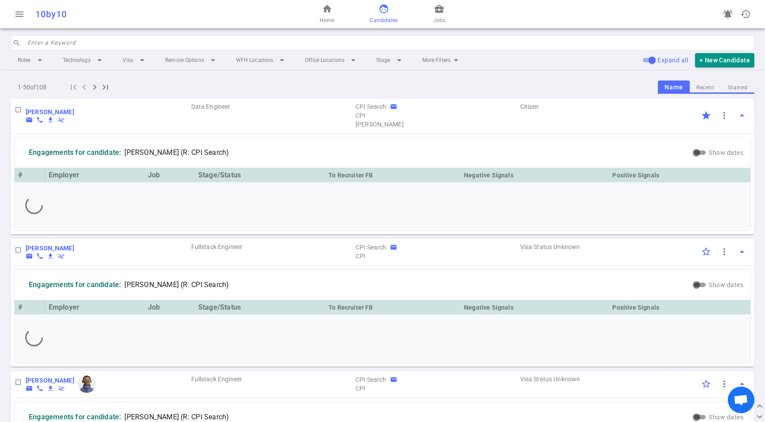
click at [410, 39] on input "search" at bounding box center [387, 43] width 721 height 14
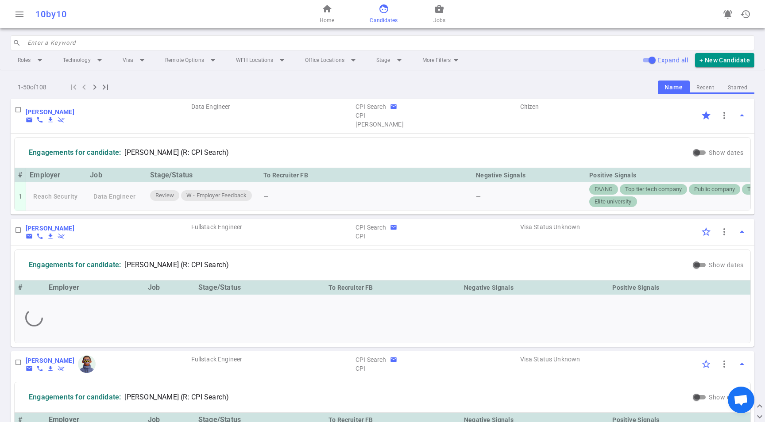
click at [412, 38] on input "search" at bounding box center [387, 43] width 721 height 14
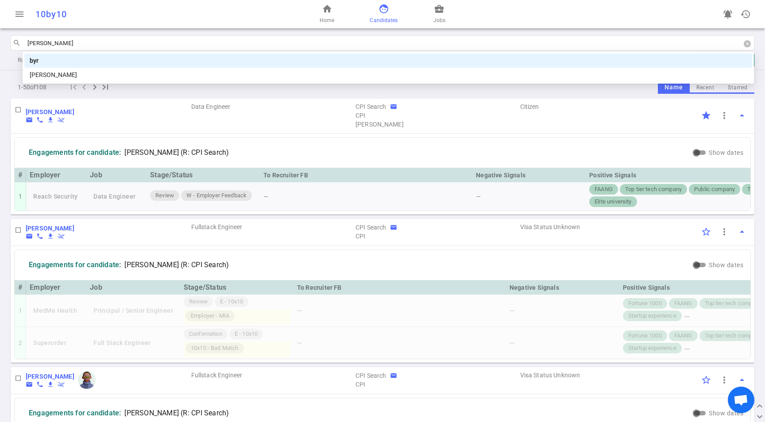
type input "[PERSON_NAME]"
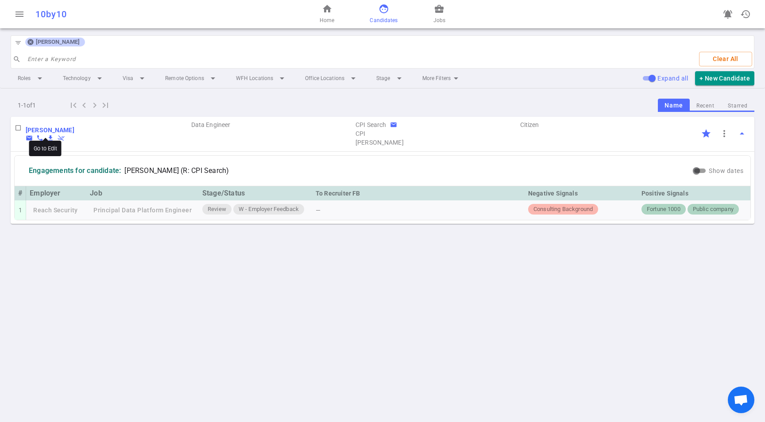
click at [46, 128] on b "[PERSON_NAME]" at bounding box center [50, 130] width 49 height 7
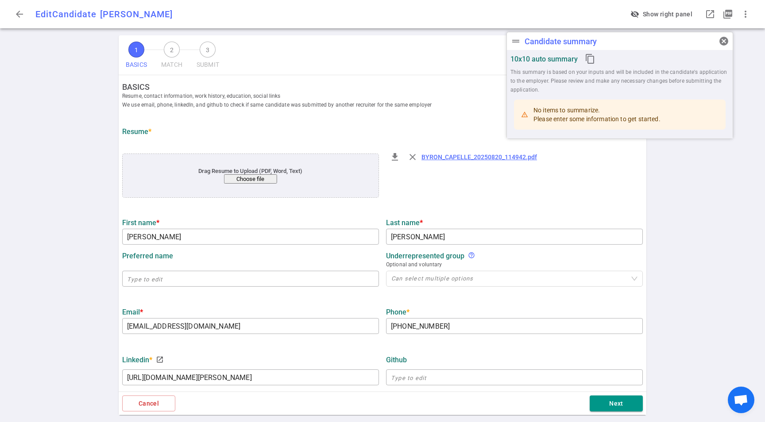
type input "[PERSON_NAME]"
type input "[EMAIL_ADDRESS][DOMAIN_NAME]"
type input "[PHONE_NUMBER]"
type input "[URL][DOMAIN_NAME][PERSON_NAME]"
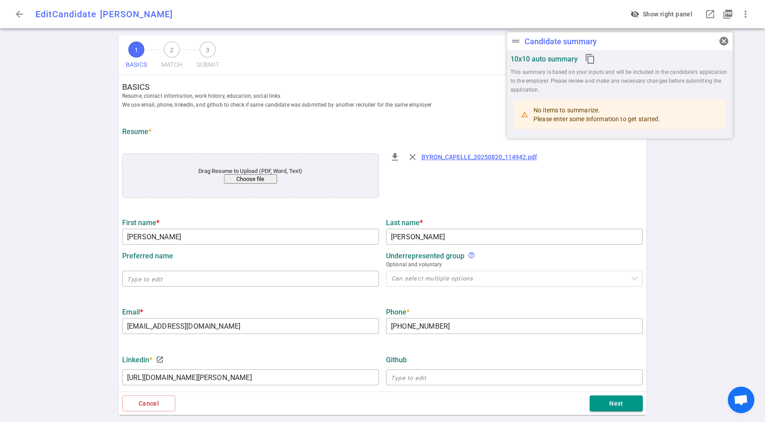
type input "Aimpoint Digital"
type textarea "Principal Data Architect"
type input "12.3"
type input "The [PERSON_NAME][GEOGRAPHIC_DATA][PERSON_NAME]"
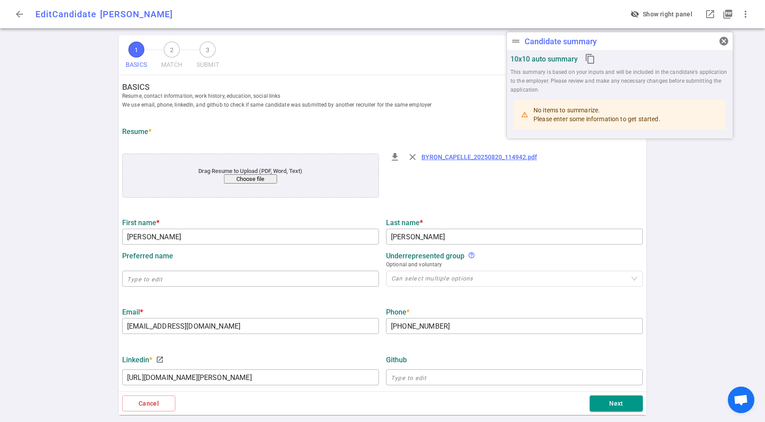
type input "Actuarial Science (Artificial Intelligence Algorithms and Big Data Analysis)"
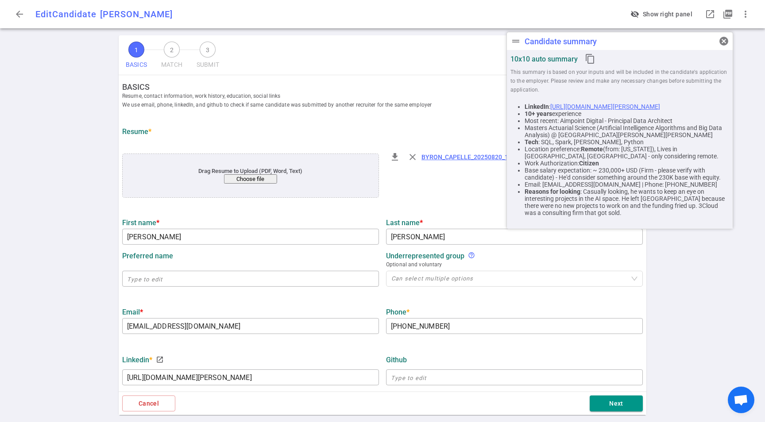
click at [263, 176] on button "Choose file" at bounding box center [250, 178] width 53 height 9
click at [725, 44] on span "cancel" at bounding box center [723, 41] width 11 height 11
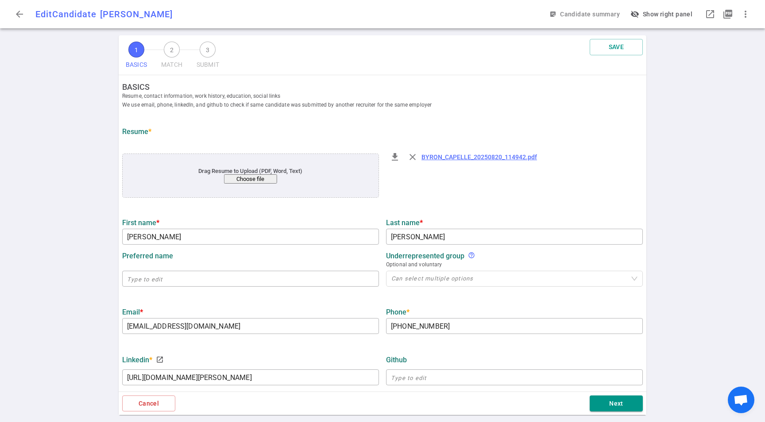
click at [227, 180] on button "Choose file" at bounding box center [250, 178] width 53 height 9
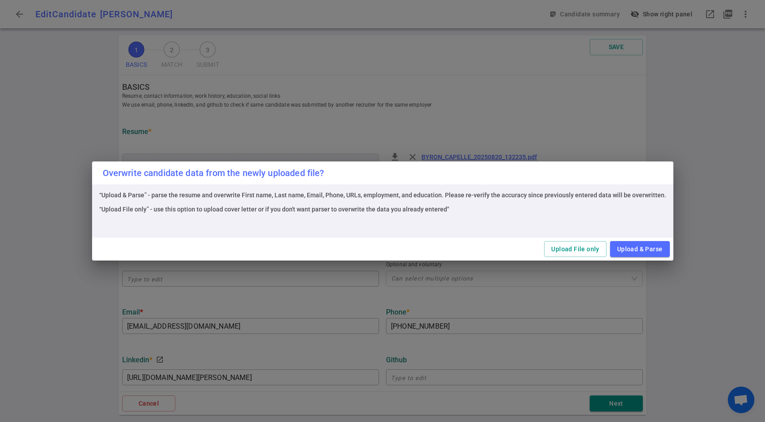
click at [630, 249] on button "Upload & Parse" at bounding box center [640, 249] width 60 height 16
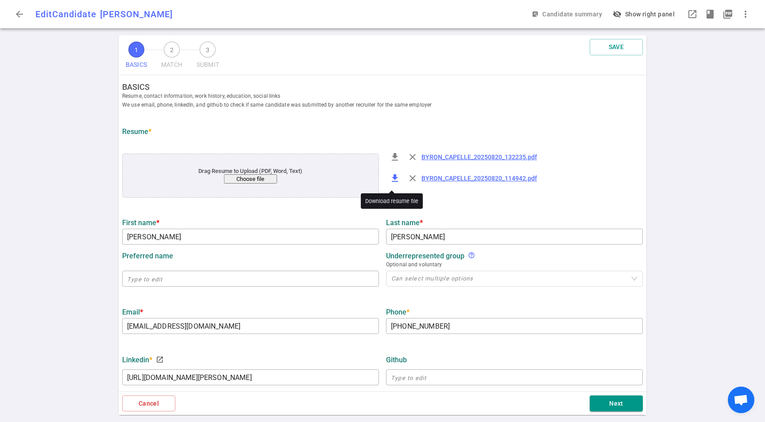
click at [399, 181] on button "file_download" at bounding box center [395, 179] width 18 height 18
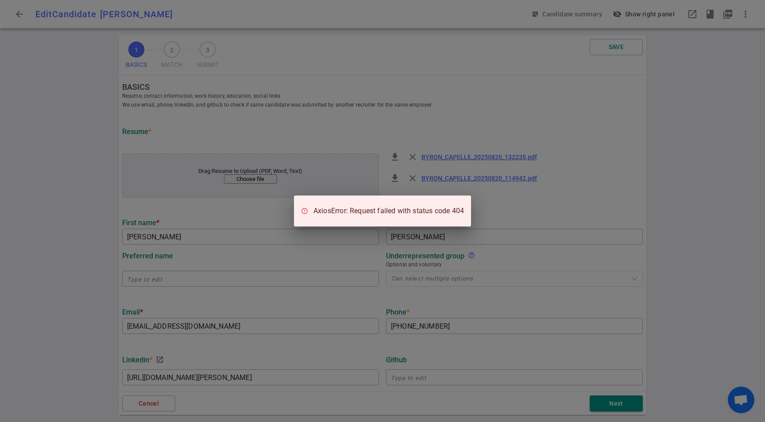
click at [407, 181] on div "AxiosError: Request failed with status code 404" at bounding box center [382, 211] width 765 height 422
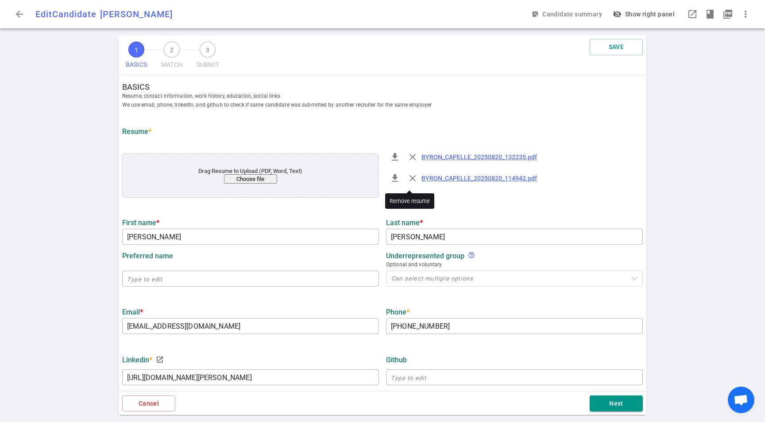
click at [407, 181] on span "close" at bounding box center [412, 178] width 11 height 11
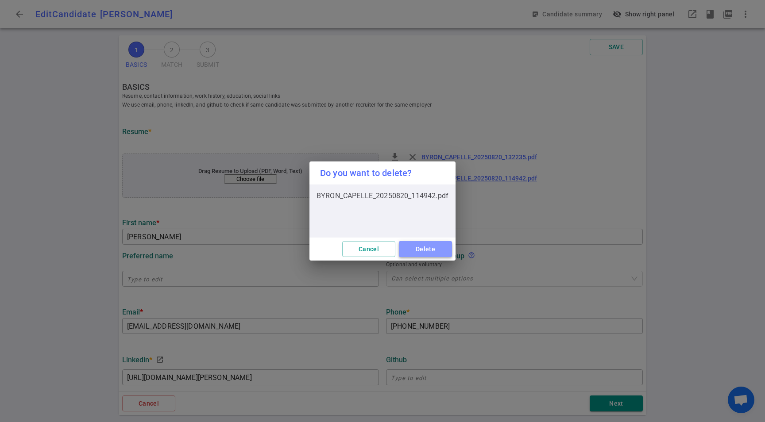
click at [433, 246] on button "Delete" at bounding box center [425, 249] width 53 height 16
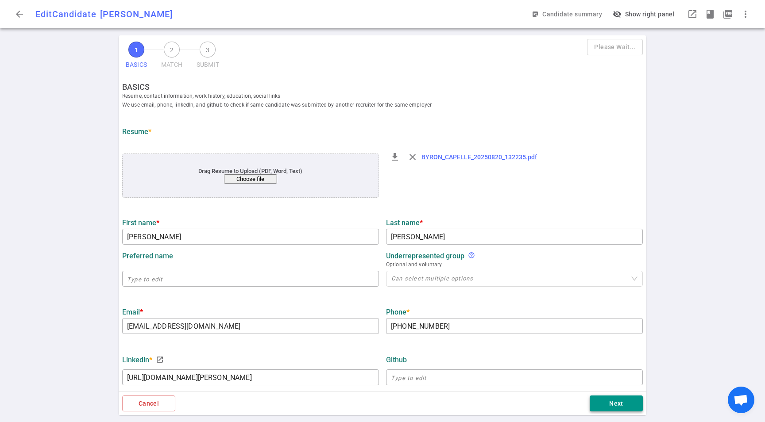
click at [616, 400] on button "Next" at bounding box center [616, 404] width 53 height 16
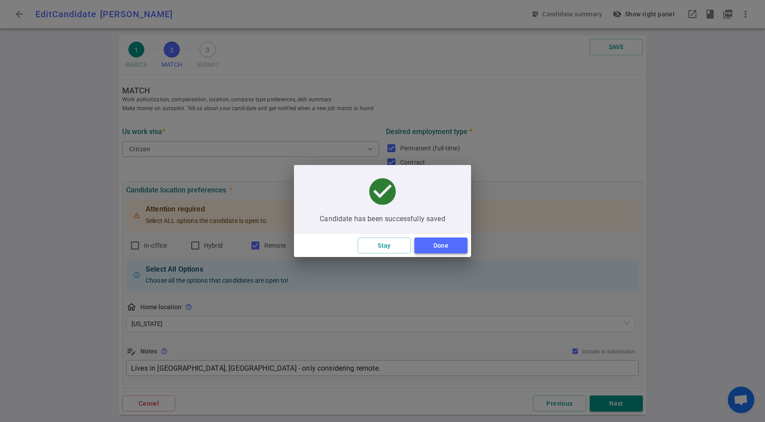
click at [444, 248] on button "Done" at bounding box center [440, 246] width 53 height 16
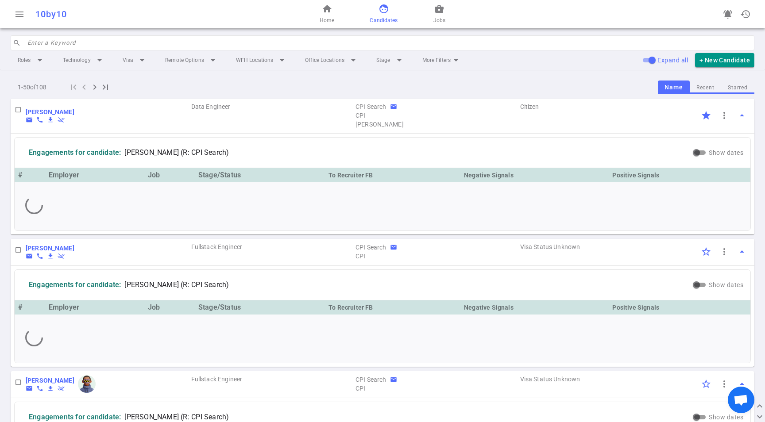
click at [76, 37] on input "search" at bounding box center [387, 43] width 721 height 14
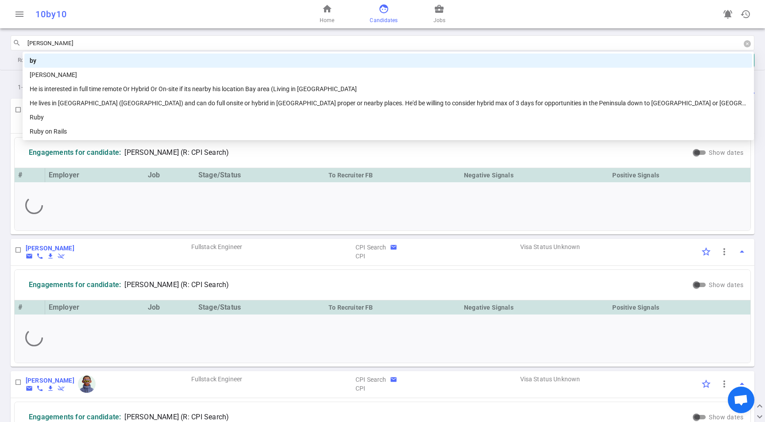
type input "[PERSON_NAME]"
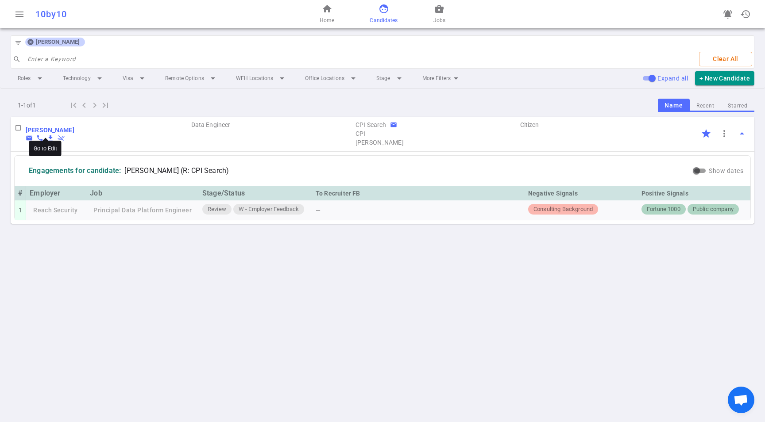
click at [51, 128] on b "[PERSON_NAME]" at bounding box center [50, 130] width 49 height 7
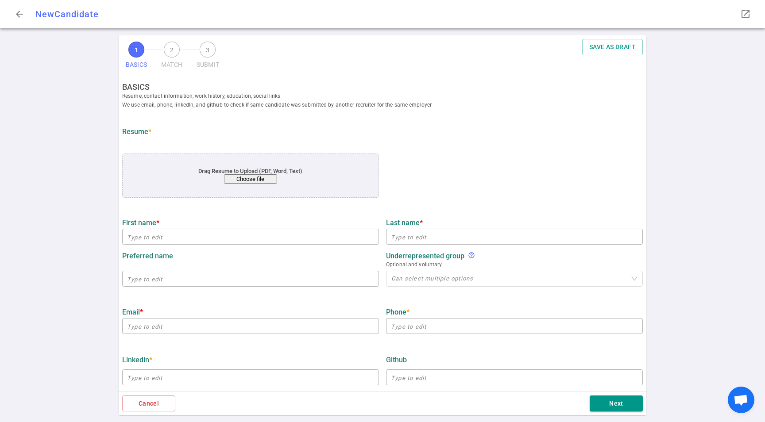
type input "[PERSON_NAME]"
type input "[EMAIL_ADDRESS][DOMAIN_NAME]"
type input "[PHONE_NUMBER]"
type input "[URL][DOMAIN_NAME][PERSON_NAME]"
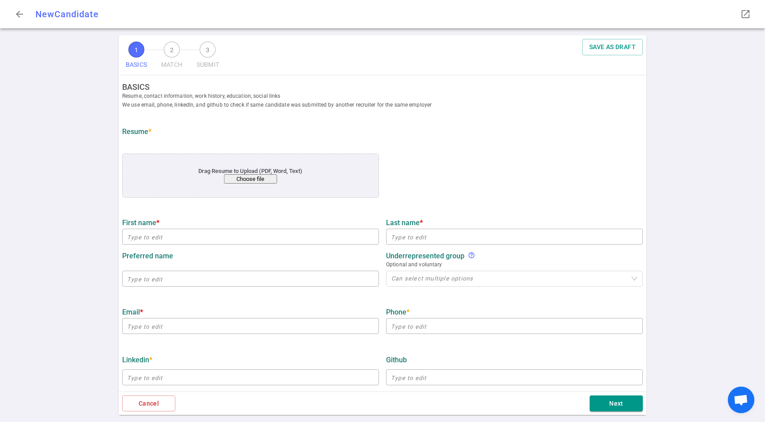
type input "Aimpoint Digital"
type textarea "Principal Data Architect"
type input "12.3"
type input "The [PERSON_NAME][GEOGRAPHIC_DATA][PERSON_NAME]"
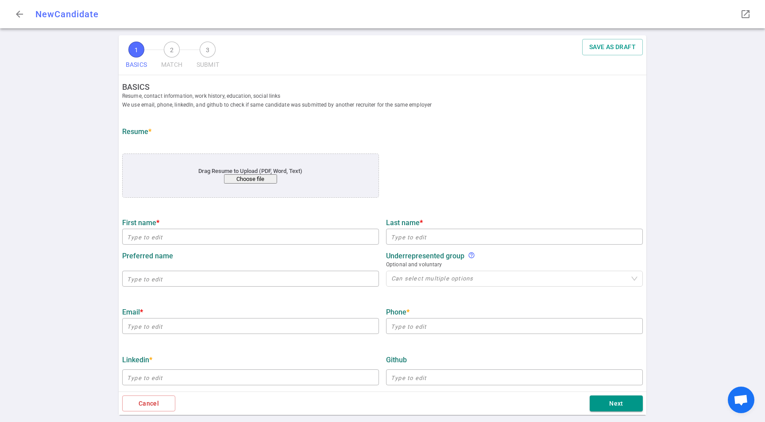
type input "Actuarial Science (Artificial Intelligence Algorithms and Big Data Analysis)"
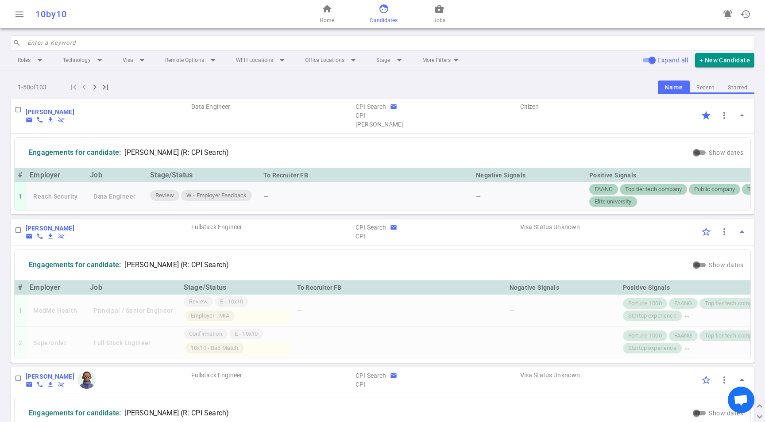
click at [445, 12] on div "home Home face Candidates business_center Jobs" at bounding box center [382, 14] width 248 height 28
click at [446, 15] on div "home Home face Candidates business_center Jobs" at bounding box center [382, 14] width 248 height 28
click at [436, 15] on link "business_center Jobs" at bounding box center [439, 14] width 12 height 21
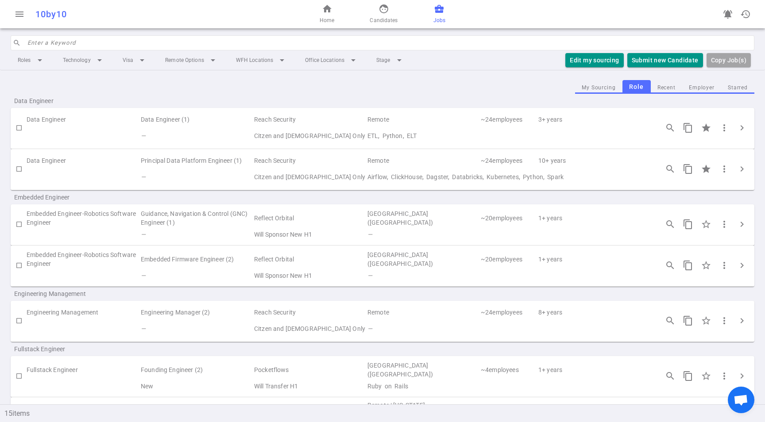
click at [235, 177] on td "—" at bounding box center [196, 177] width 113 height 16
click at [736, 170] on span "chevron_right" at bounding box center [741, 169] width 11 height 11
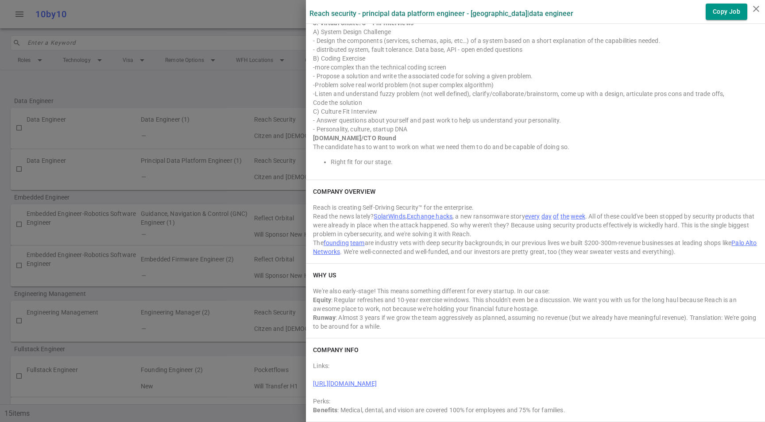
scroll to position [620, 0]
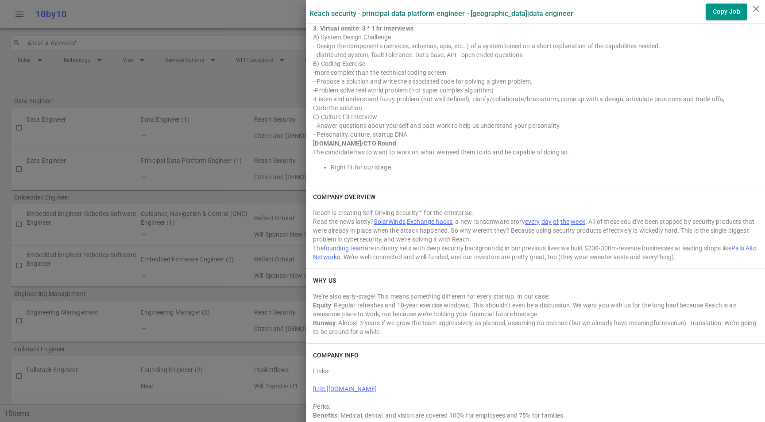
click at [443, 298] on div "We're also early-stage! This means something different for every startup. In ou…" at bounding box center [535, 296] width 445 height 9
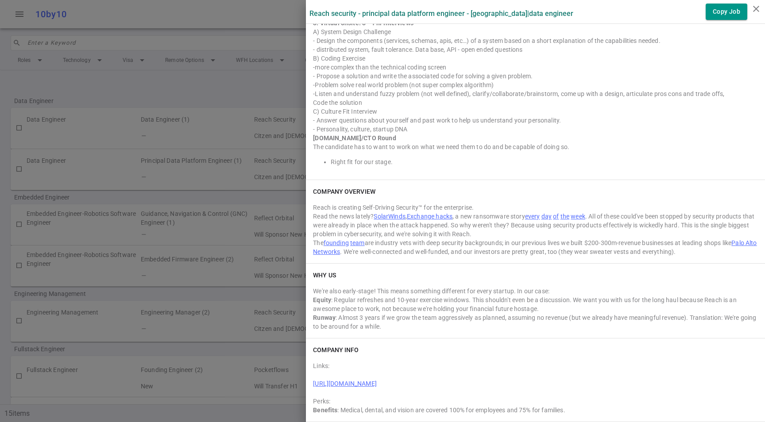
click at [320, 210] on div "Reach is creating Self-Driving Security™ for the enterprise." at bounding box center [535, 207] width 445 height 9
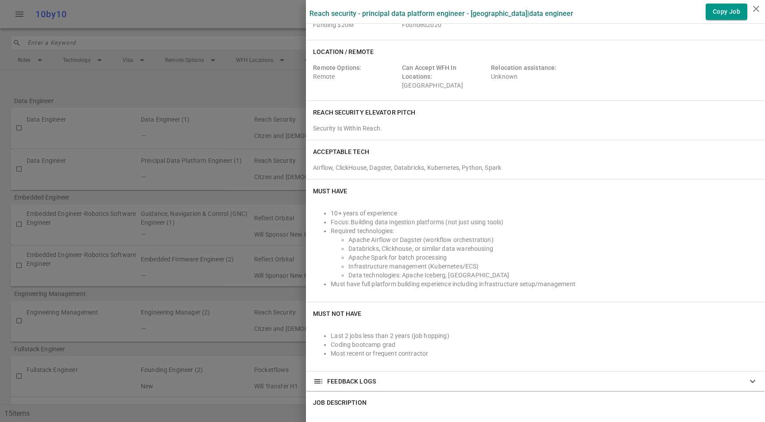
scroll to position [0, 0]
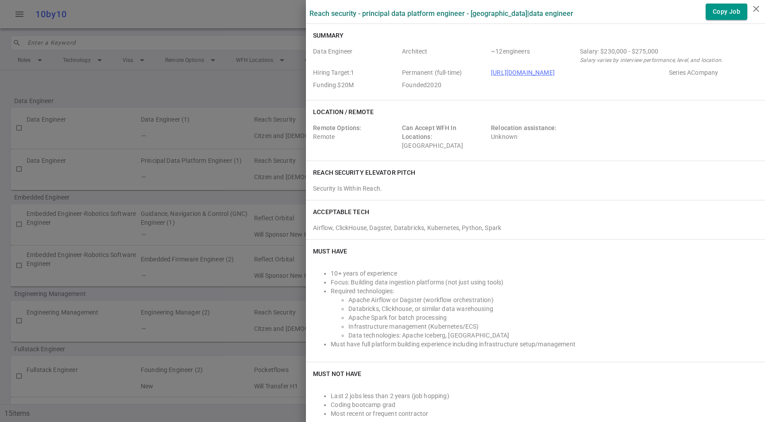
click at [146, 93] on div at bounding box center [382, 211] width 765 height 422
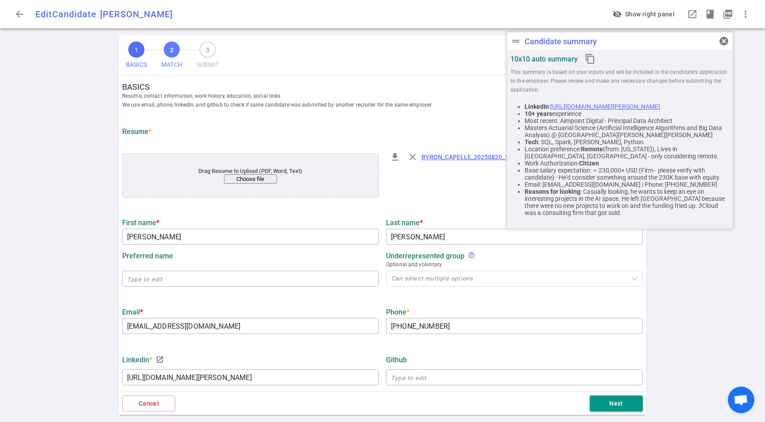
click at [159, 58] on button "2 MATCH" at bounding box center [172, 57] width 28 height 36
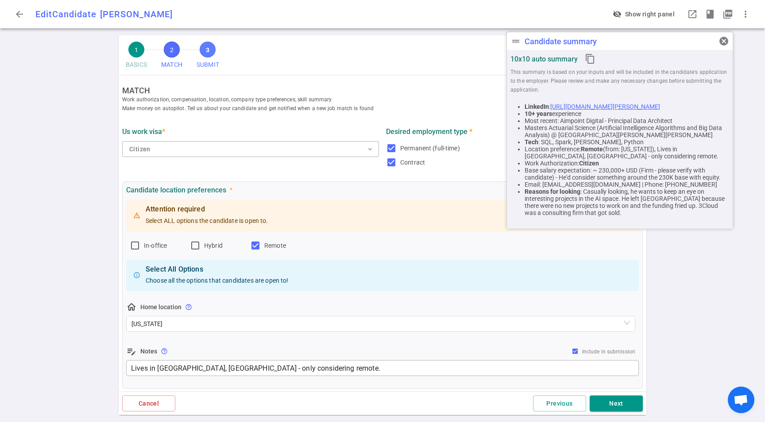
click at [194, 63] on button "3 SUBMIT" at bounding box center [208, 57] width 30 height 36
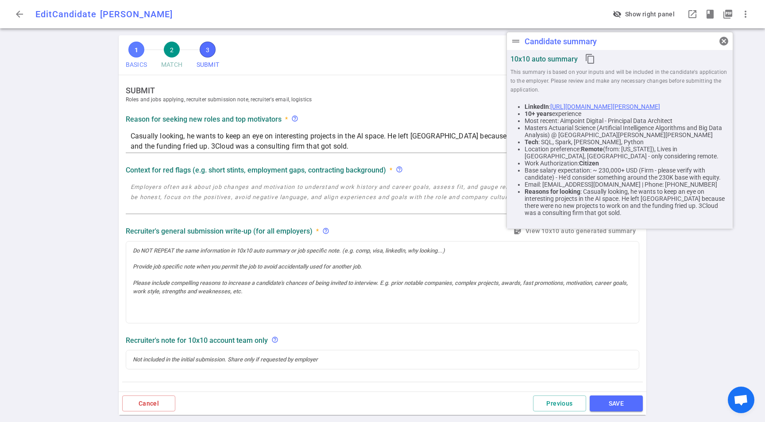
click at [135, 47] on span "1" at bounding box center [136, 50] width 16 height 16
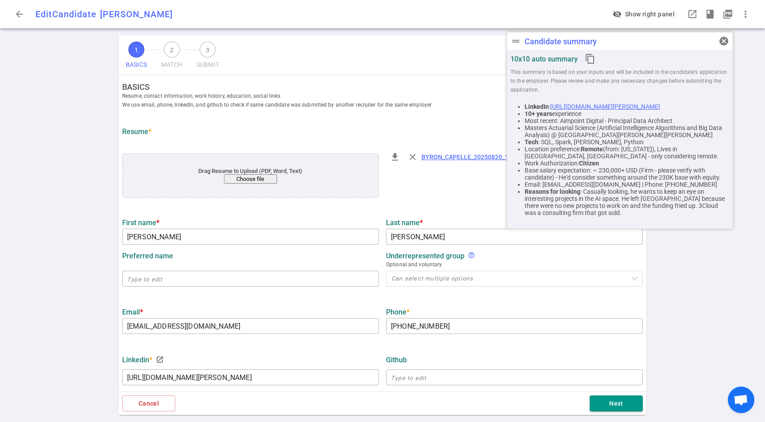
click at [455, 152] on div "file_download close BYRON_CAPELLE_20250820_132235.pdf" at bounding box center [514, 156] width 257 height 21
click at [457, 157] on link "BYRON_CAPELLE_20250820_132235.pdf" at bounding box center [479, 157] width 116 height 7
